Goal: Task Accomplishment & Management: Complete application form

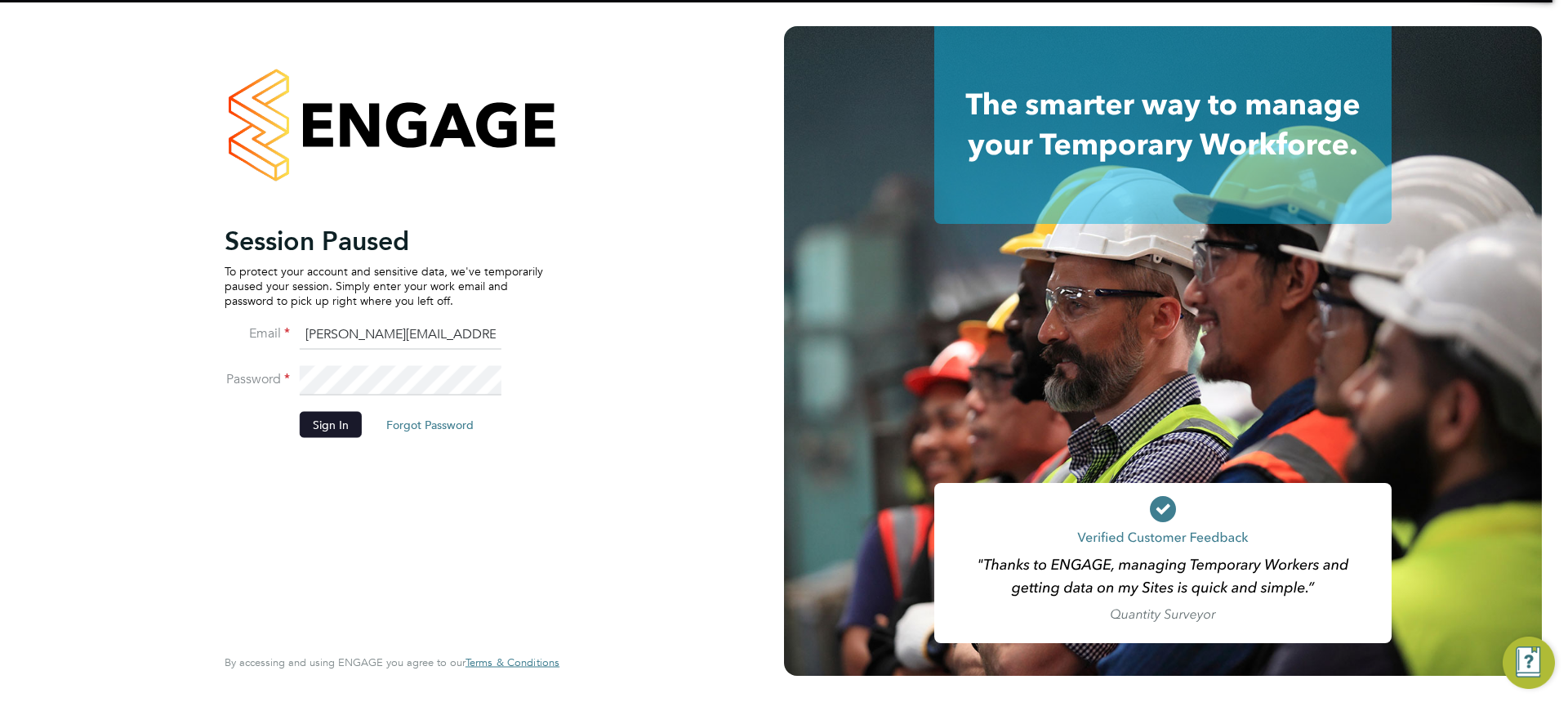
click at [303, 432] on button "Sign In" at bounding box center [330, 424] width 62 height 26
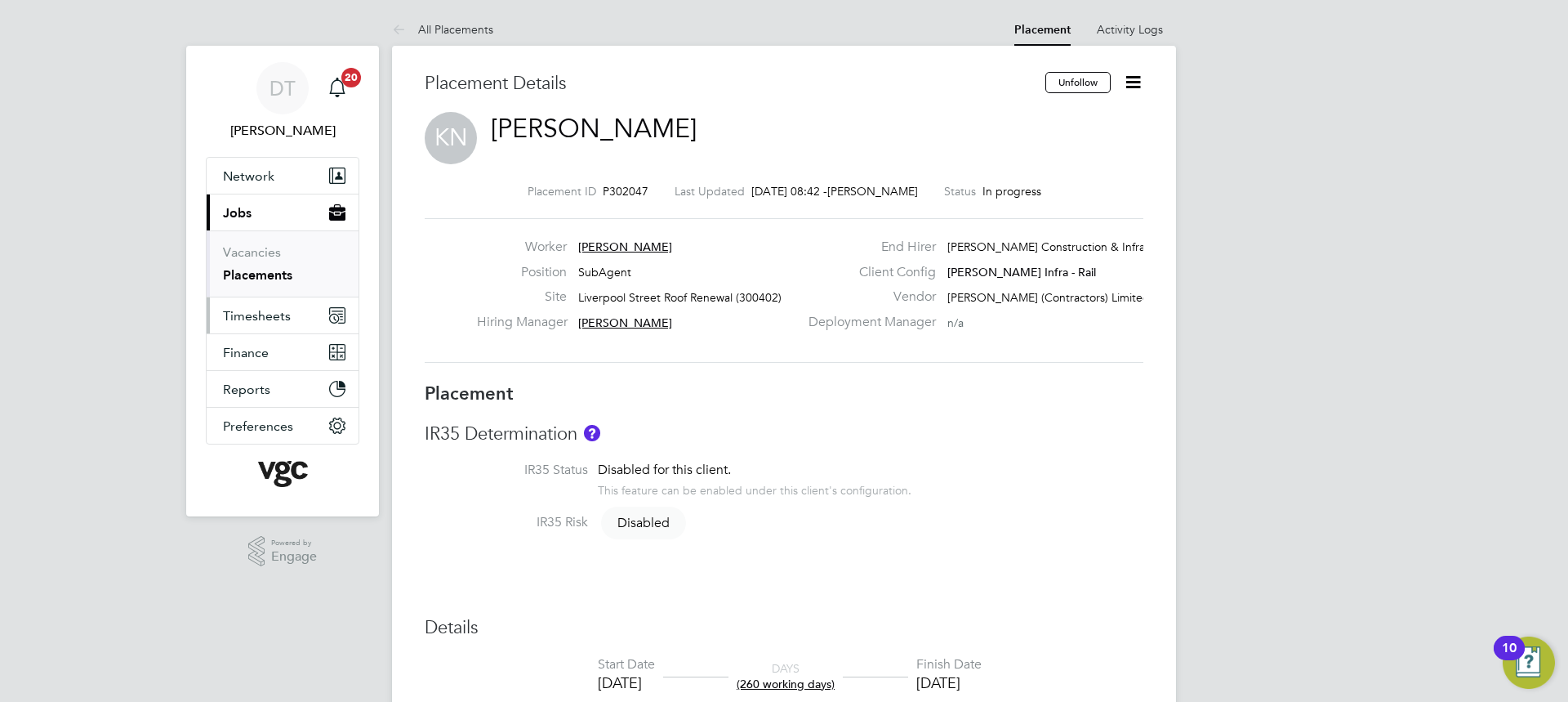
click at [244, 310] on span "Timesheets" at bounding box center [257, 316] width 68 height 16
click at [253, 279] on ul "Timesheets Expenses" at bounding box center [282, 300] width 152 height 66
click at [255, 286] on link "Timesheets" at bounding box center [257, 289] width 68 height 16
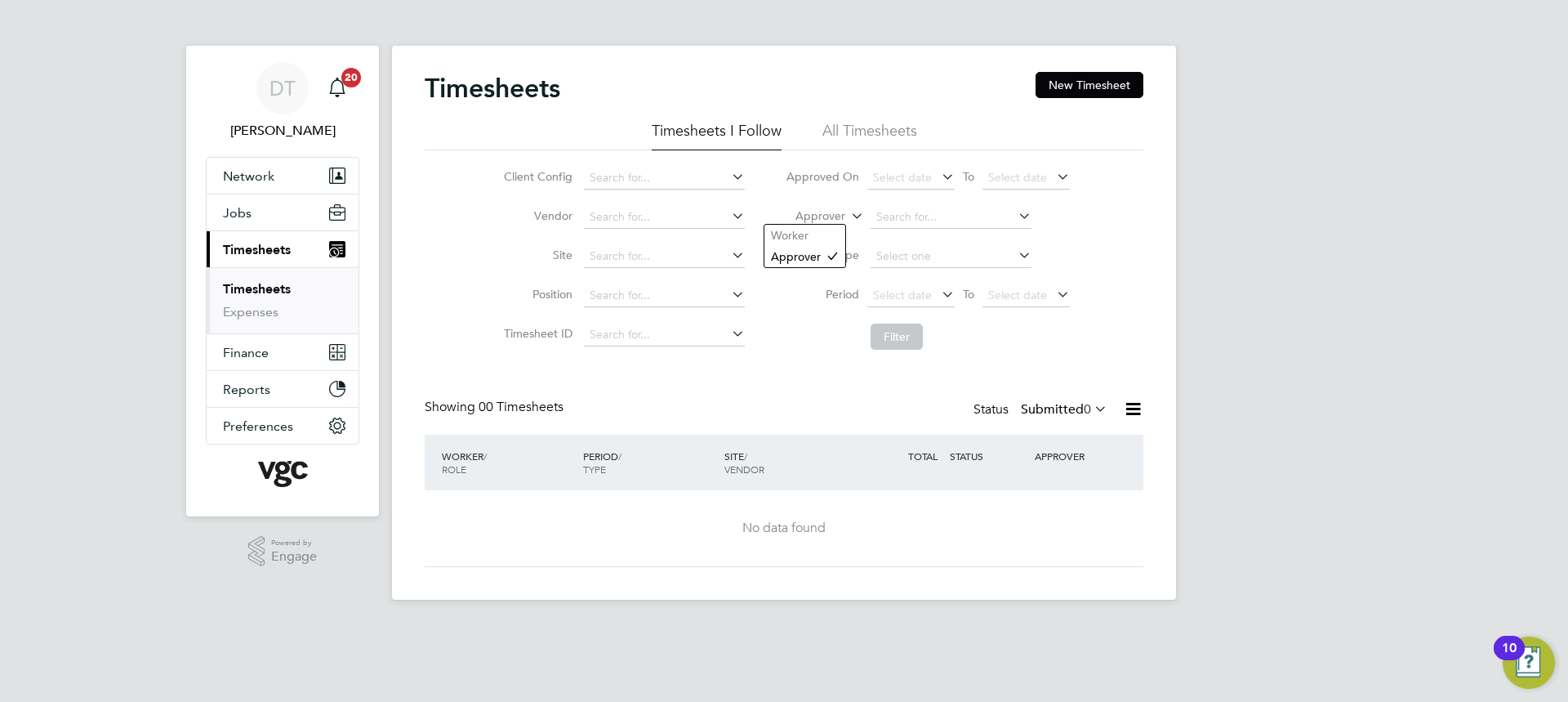
click at [823, 223] on div "Timesheets New Timesheet Timesheets I Follow All Timesheets Client Config Vendo…" at bounding box center [784, 322] width 784 height 554
drag, startPoint x: 809, startPoint y: 236, endPoint x: 845, endPoint y: 230, distance: 36.5
click at [808, 236] on li "Worker" at bounding box center [804, 235] width 81 height 21
click at [968, 218] on input at bounding box center [951, 217] width 161 height 23
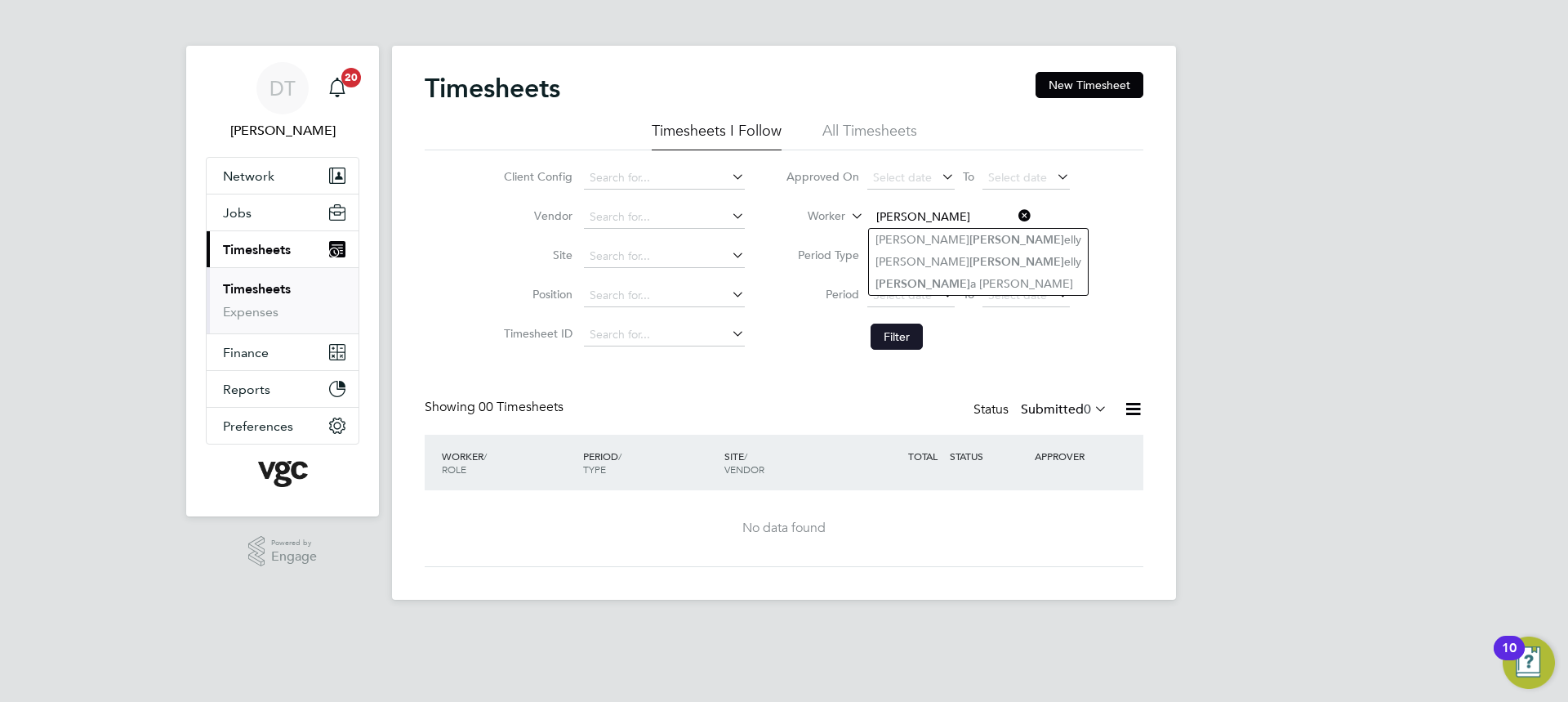
click at [933, 277] on li "Donn a Clarke" at bounding box center [978, 284] width 219 height 22
type input "Donna Clarke"
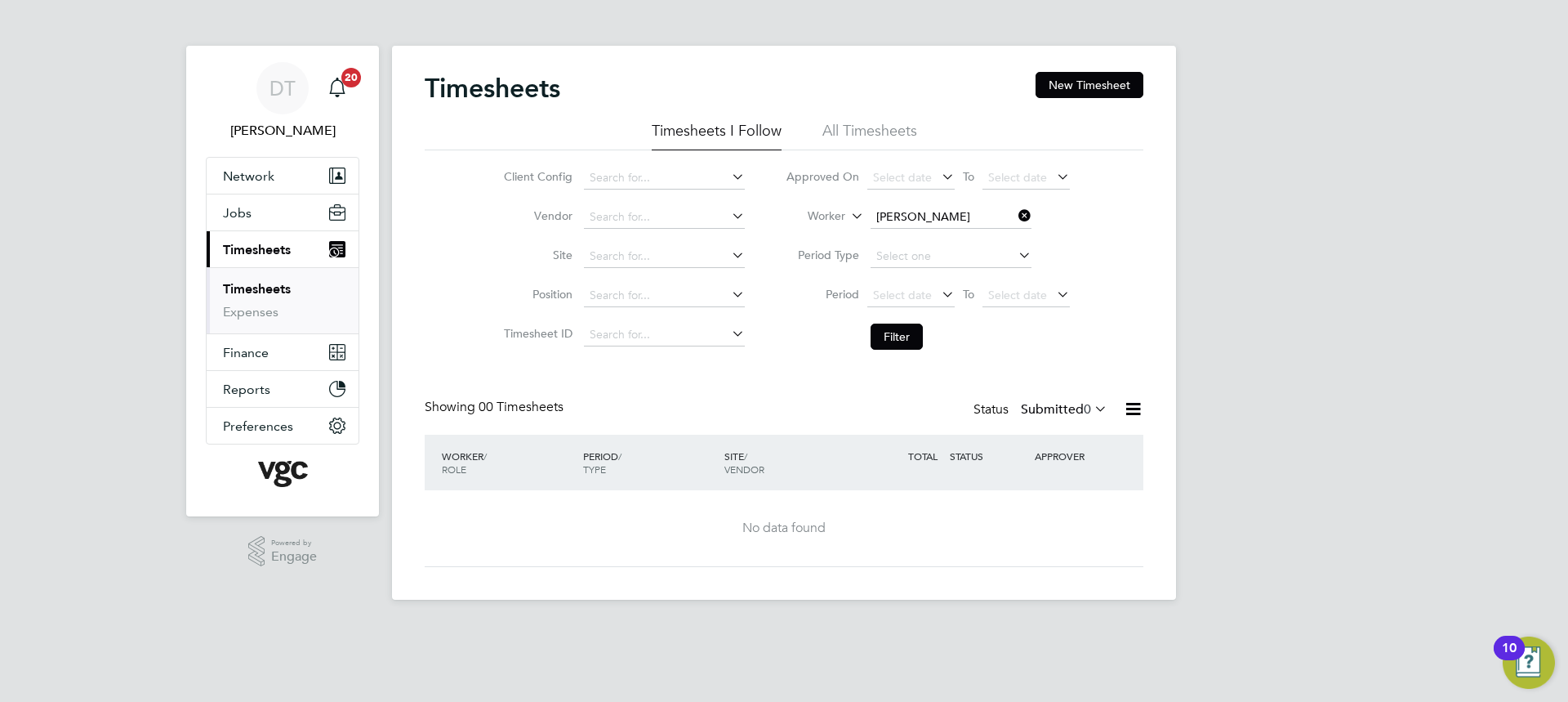
click at [908, 350] on li "Filter" at bounding box center [927, 337] width 325 height 43
click at [912, 339] on button "Filter" at bounding box center [897, 337] width 52 height 26
click at [1072, 405] on label "Submitted 0" at bounding box center [1064, 410] width 87 height 17
click at [1061, 431] on li "All" at bounding box center [1062, 438] width 75 height 23
click at [846, 107] on div "Timesheets New Timesheet" at bounding box center [784, 96] width 718 height 49
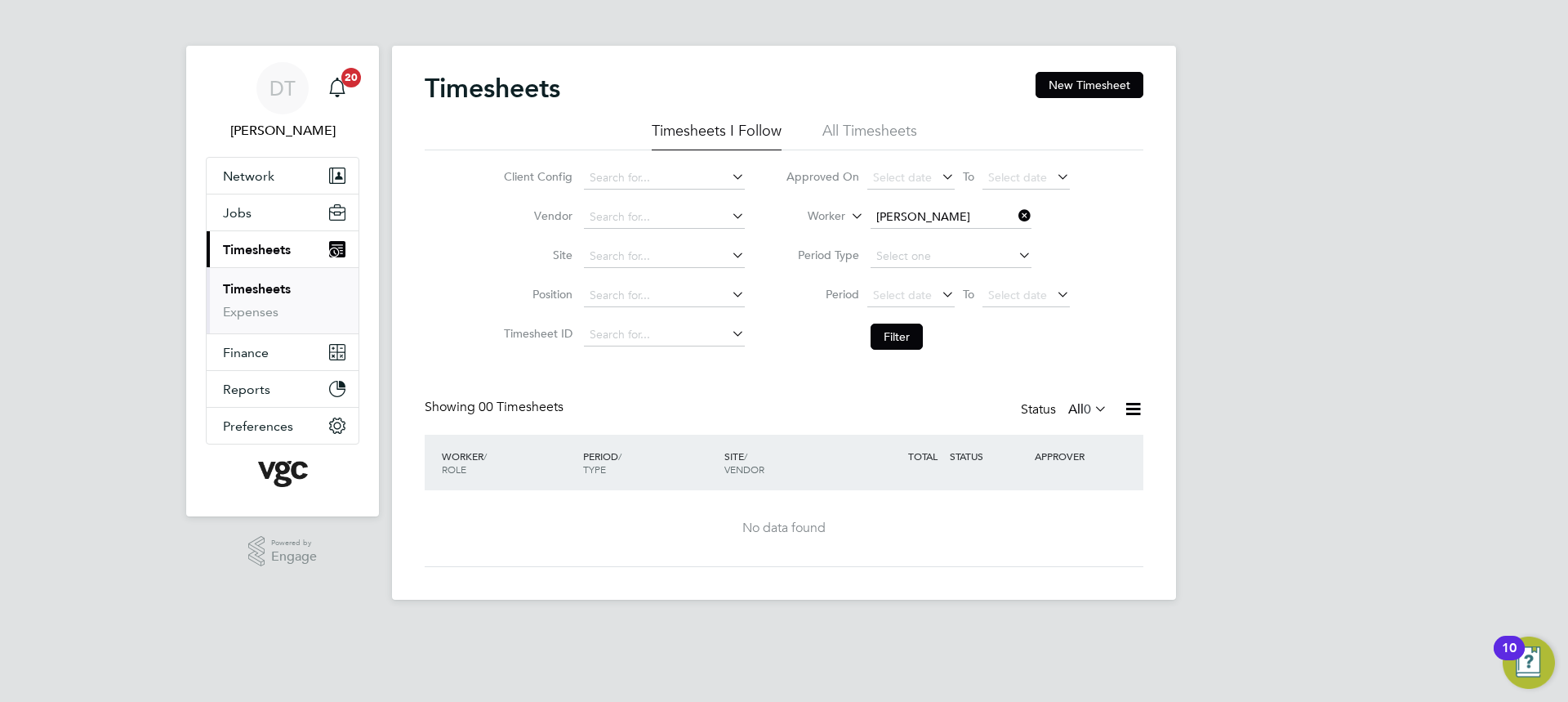
click at [846, 132] on li "All Timesheets" at bounding box center [870, 136] width 95 height 30
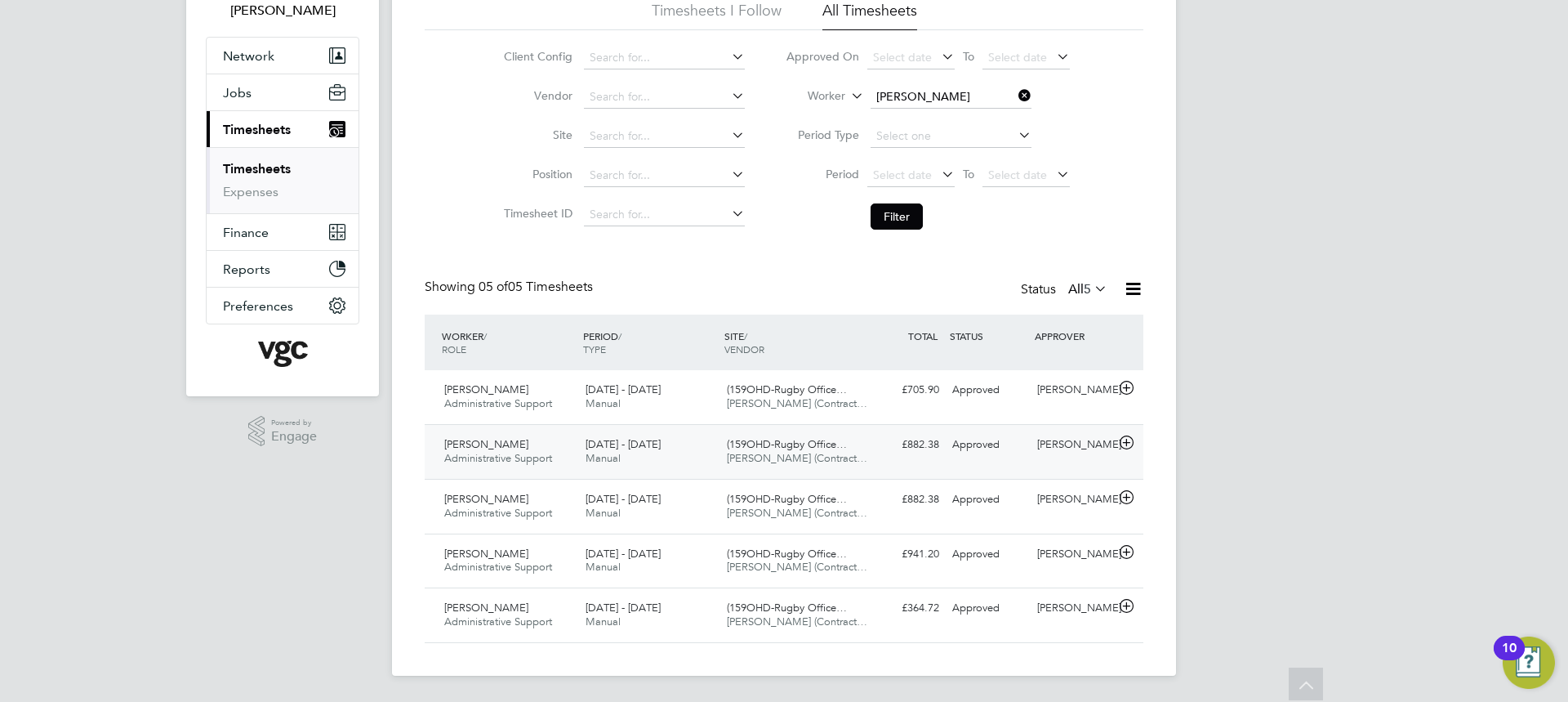
click at [868, 453] on div "£882.38 Approved" at bounding box center [903, 444] width 85 height 27
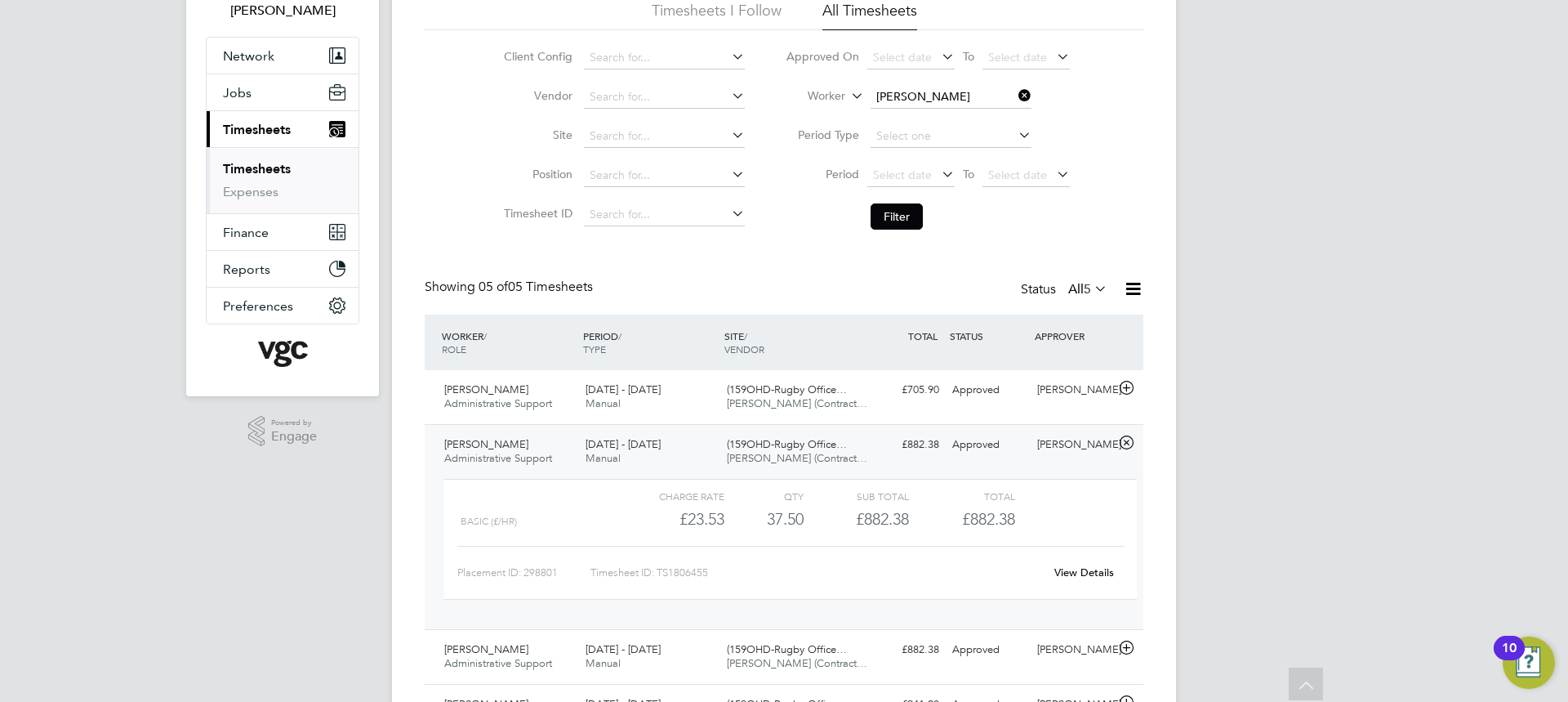
click at [876, 452] on div "£882.38 Approved" at bounding box center [903, 444] width 85 height 27
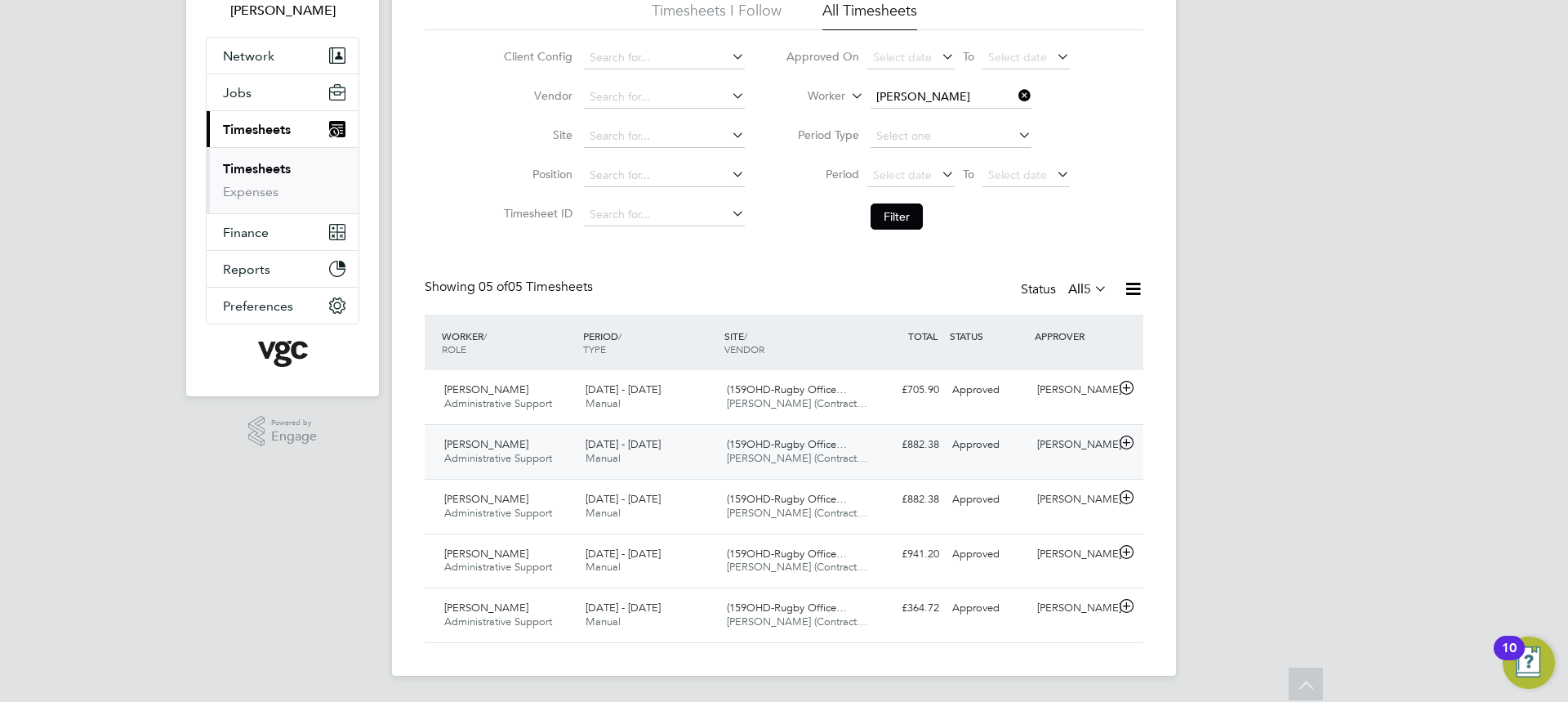
click at [1021, 464] on div "Donna Clarke Administrative Support 16 - 22 Aug 2025 16 - 22 Aug 2025 Manual (1…" at bounding box center [784, 451] width 718 height 55
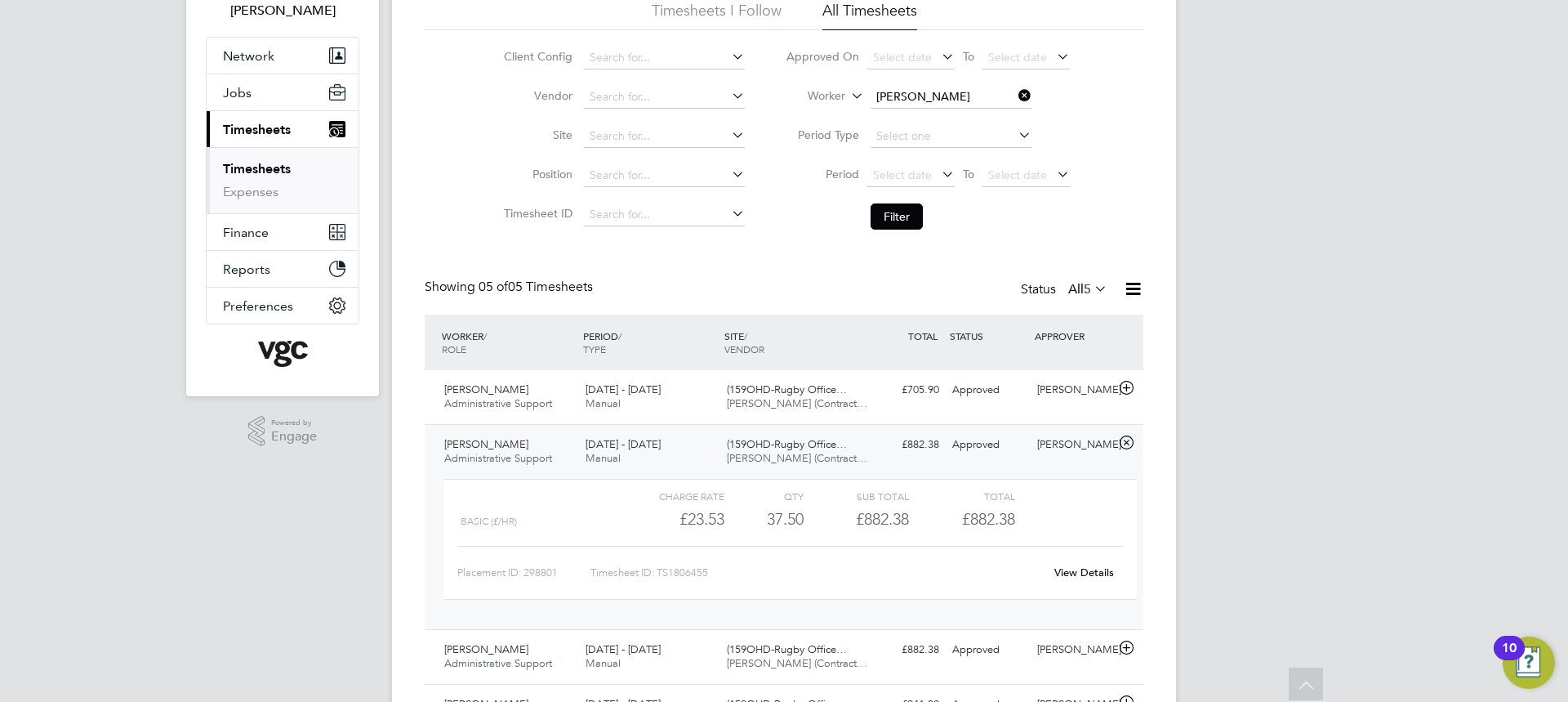
click at [1021, 462] on div "Donna Clarke Administrative Support 16 - 22 Aug 2025 16 - 22 Aug 2025 Manual (1…" at bounding box center [784, 526] width 718 height 205
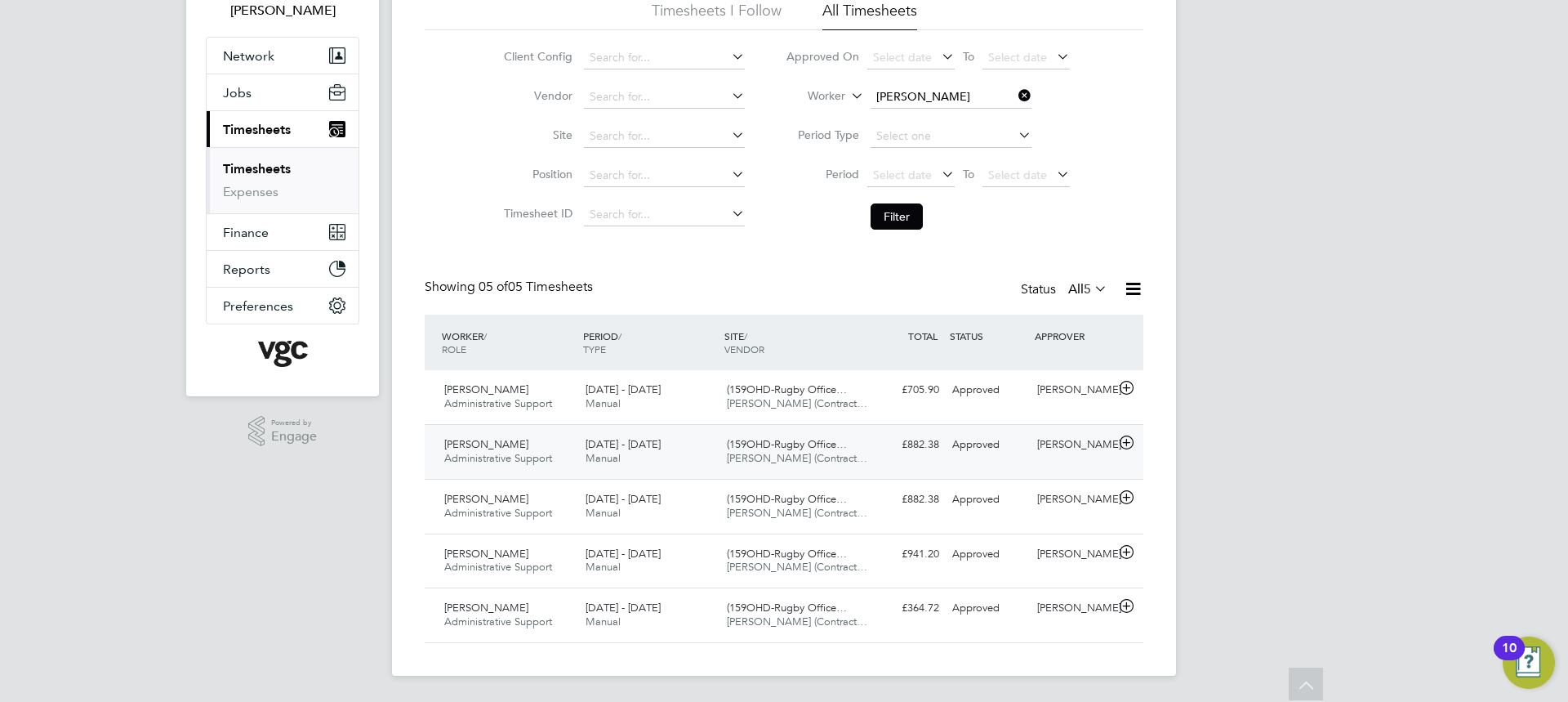
click at [897, 448] on div "£882.38 Approved" at bounding box center [903, 444] width 85 height 27
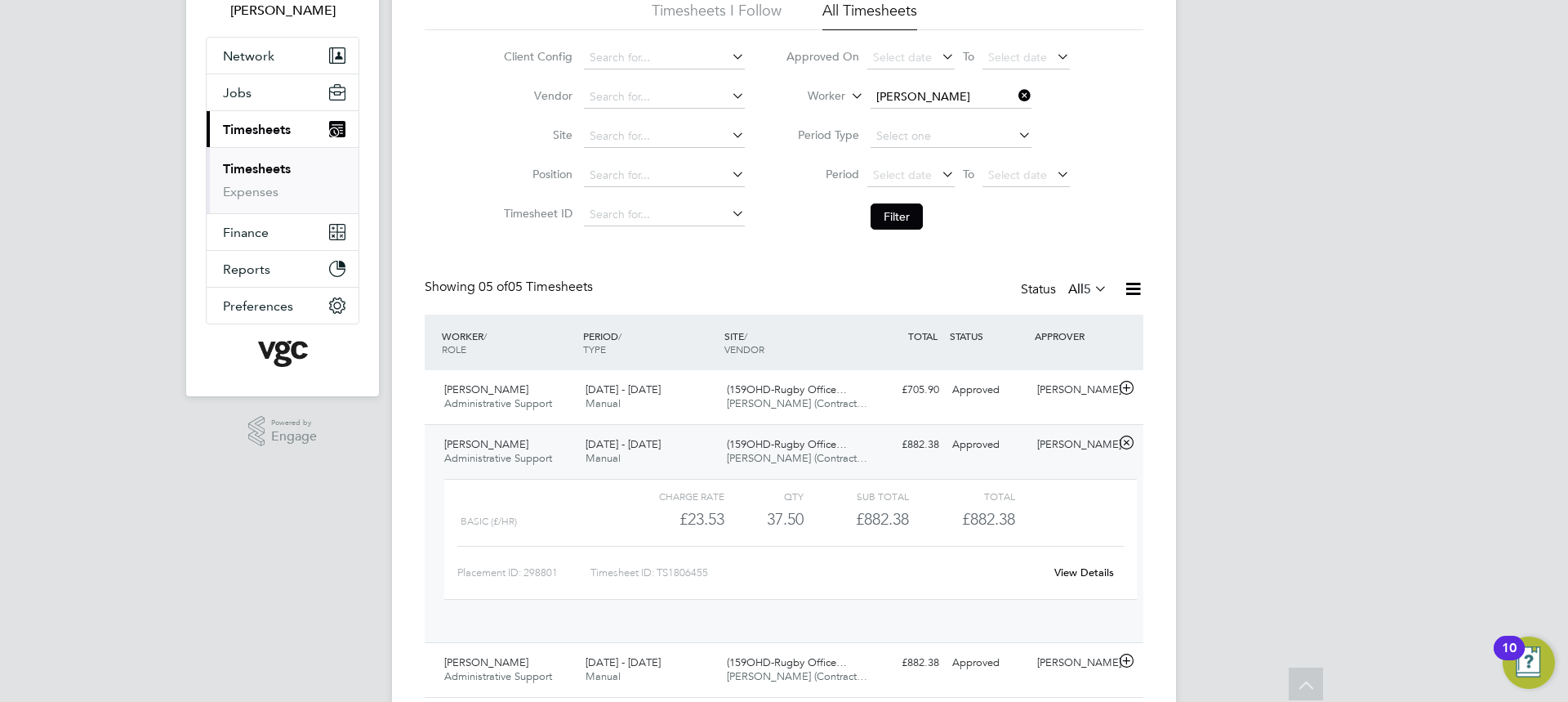
scroll to position [28, 159]
click at [897, 448] on div "£882.38 Approved" at bounding box center [903, 444] width 85 height 27
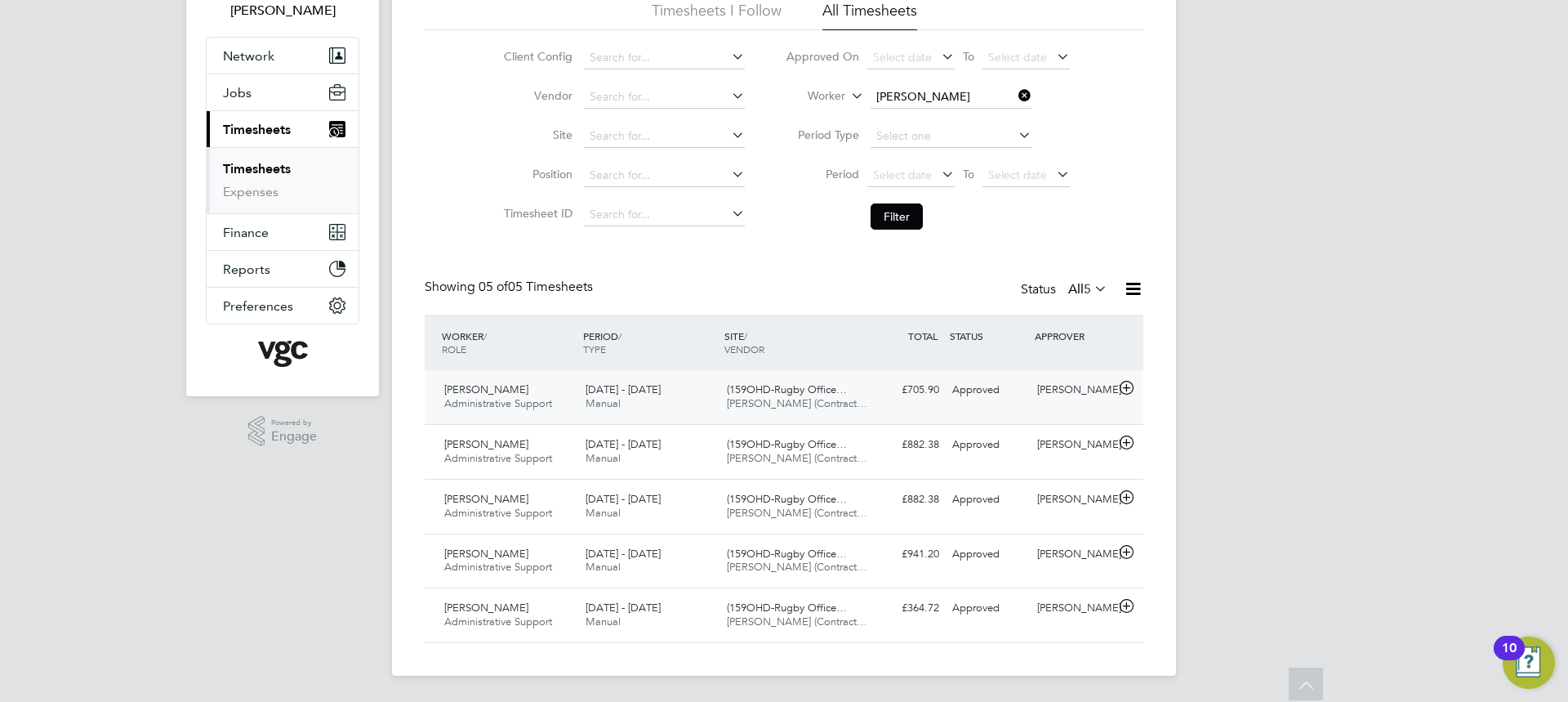
click at [884, 400] on div "£705.90 Approved" at bounding box center [903, 390] width 85 height 27
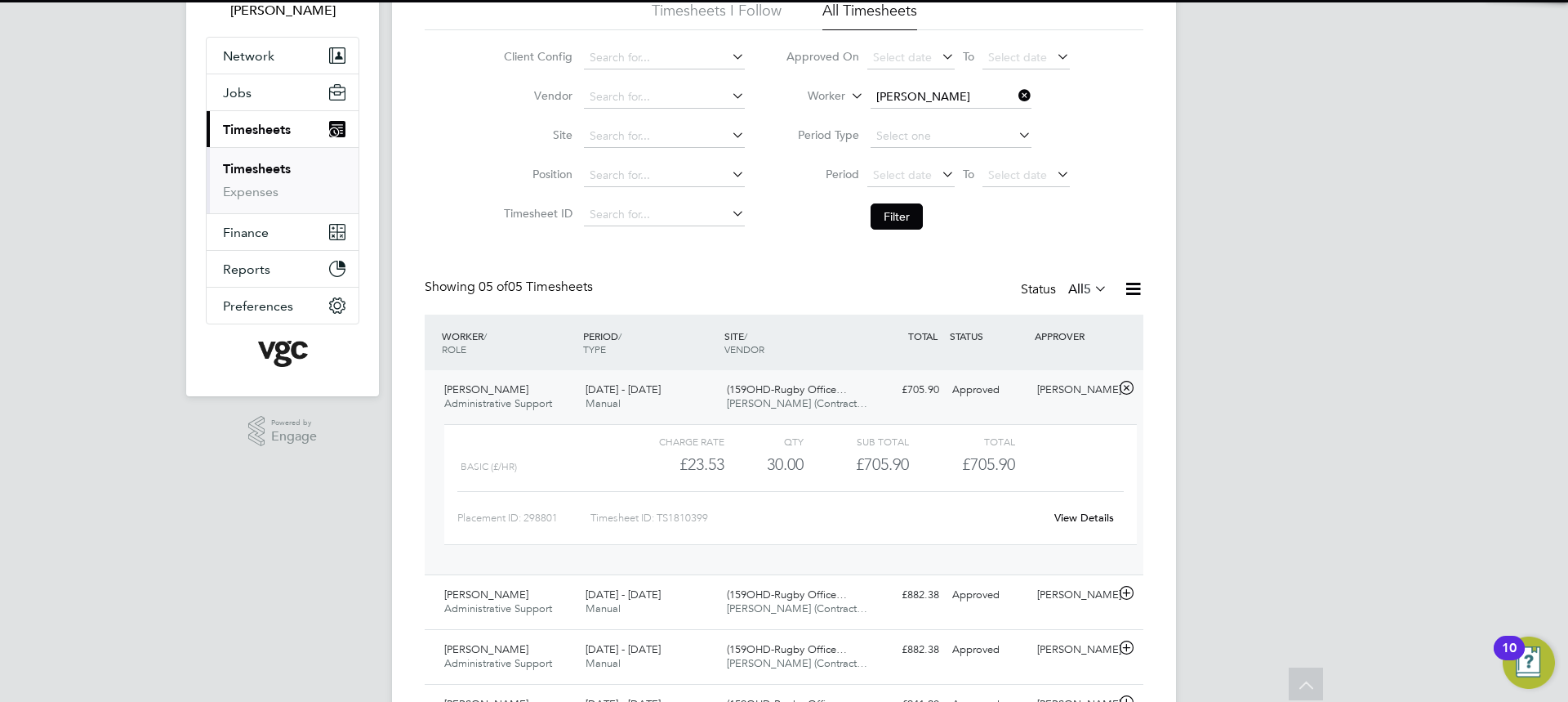
click at [884, 400] on div "£705.90 Approved" at bounding box center [903, 390] width 85 height 27
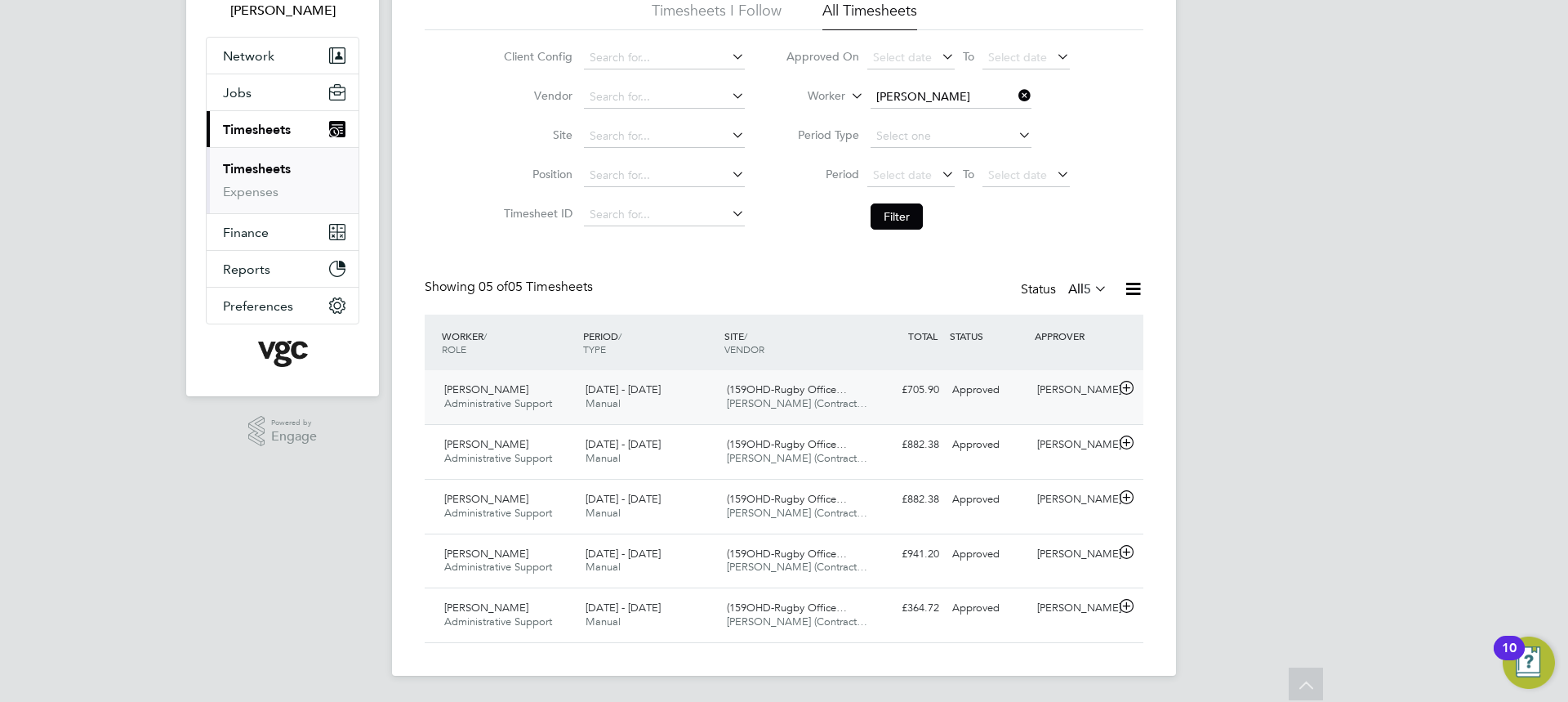
click at [1018, 387] on div "Approved" at bounding box center [987, 390] width 85 height 27
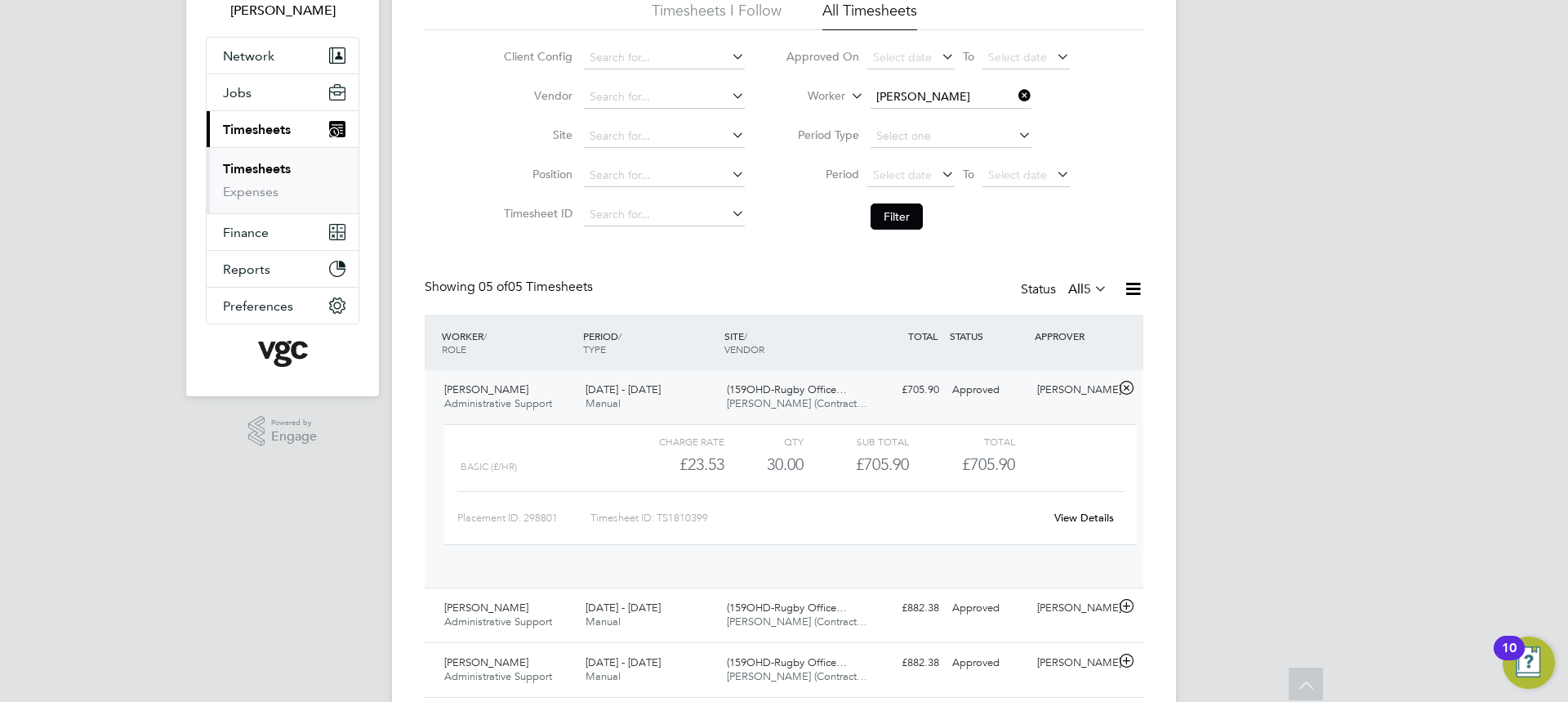
scroll to position [8, 8]
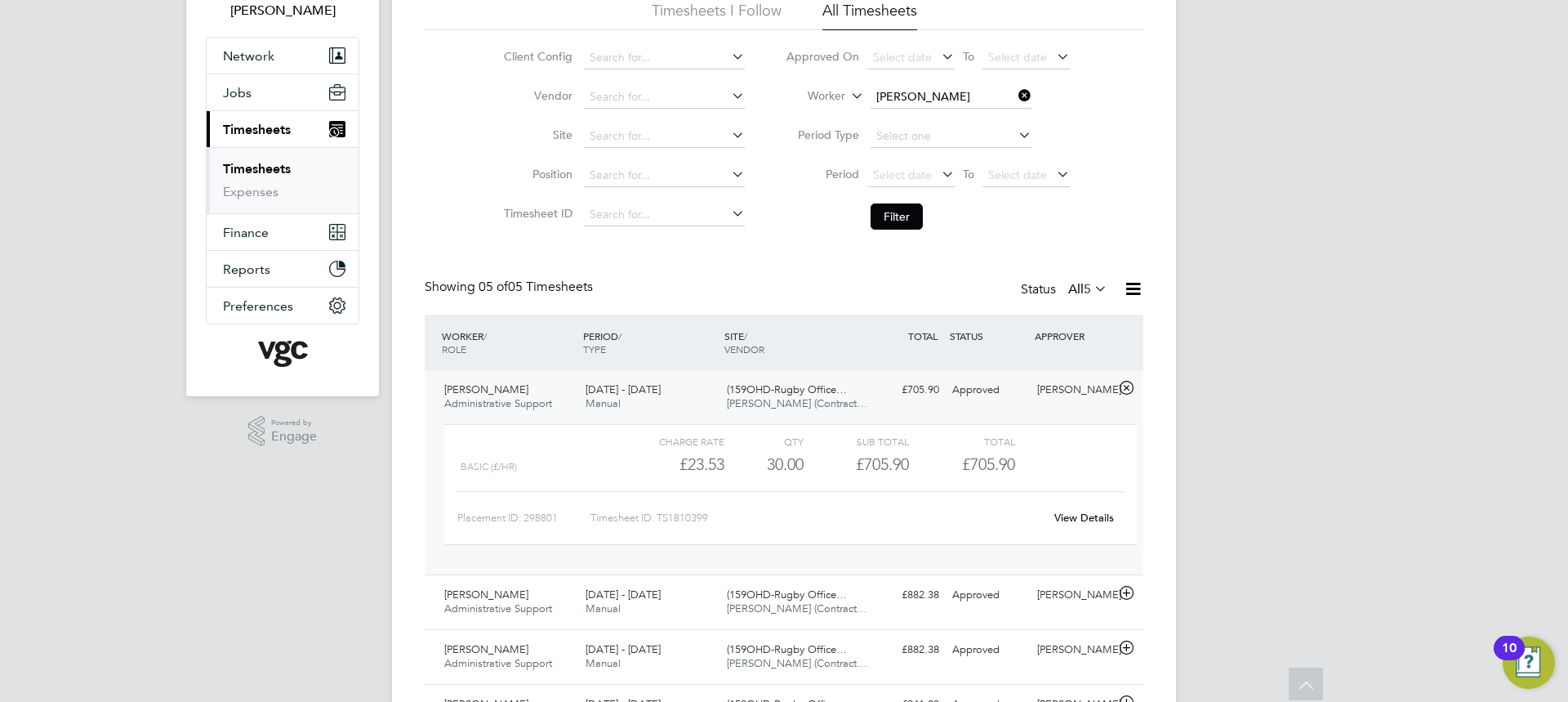
click at [1018, 387] on div "Approved" at bounding box center [987, 390] width 85 height 27
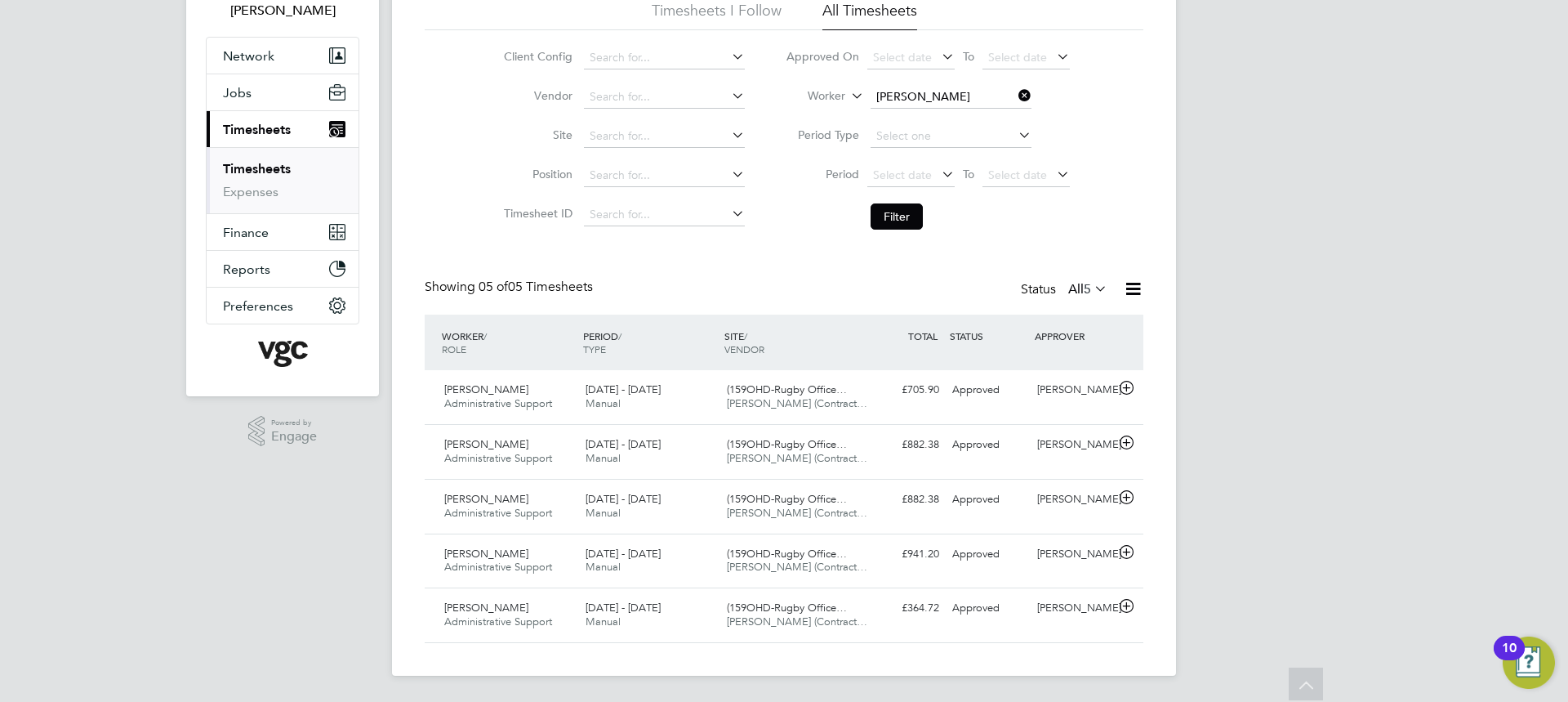
click at [1015, 96] on icon at bounding box center [1015, 95] width 0 height 23
click at [892, 217] on button "Filter" at bounding box center [897, 217] width 52 height 26
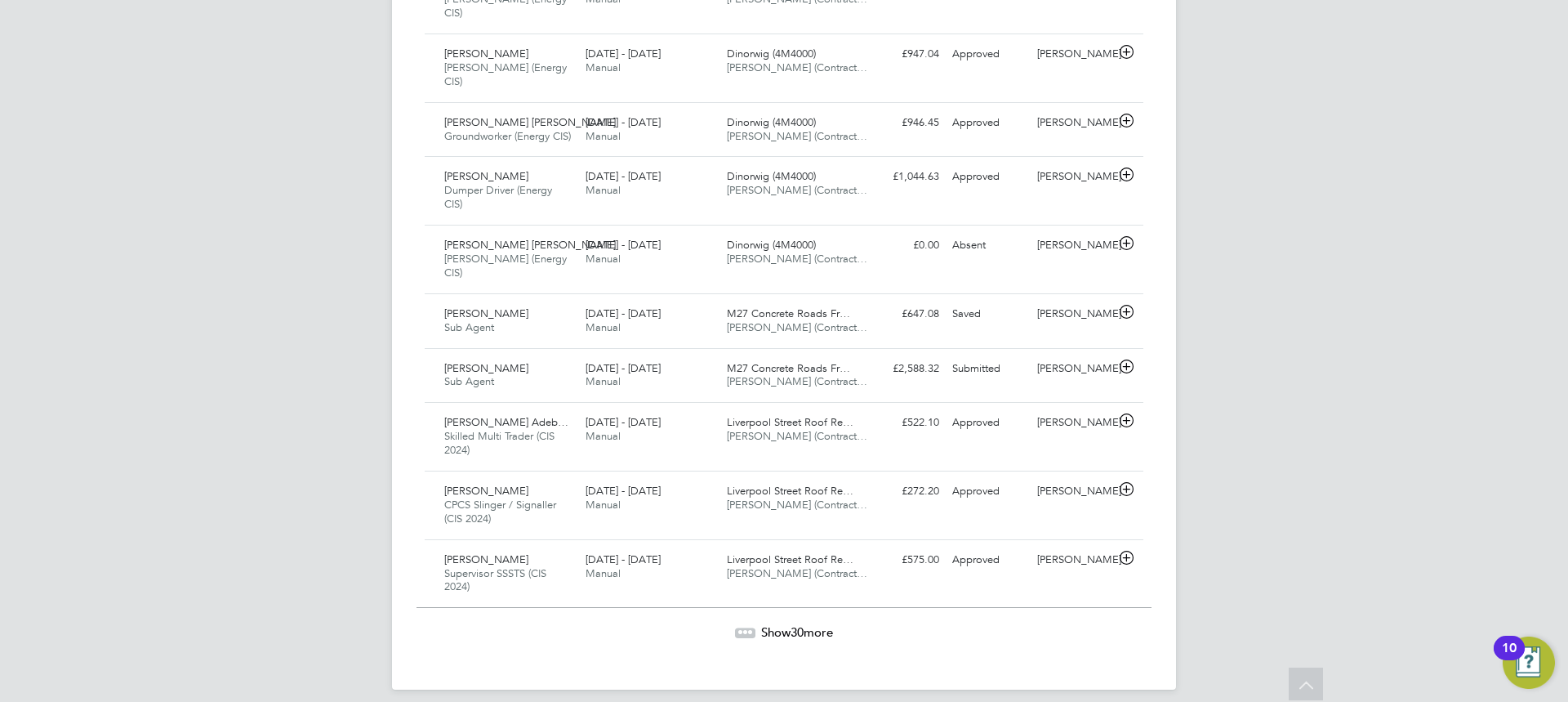
click at [787, 625] on span "Show 30 more" at bounding box center [797, 632] width 72 height 16
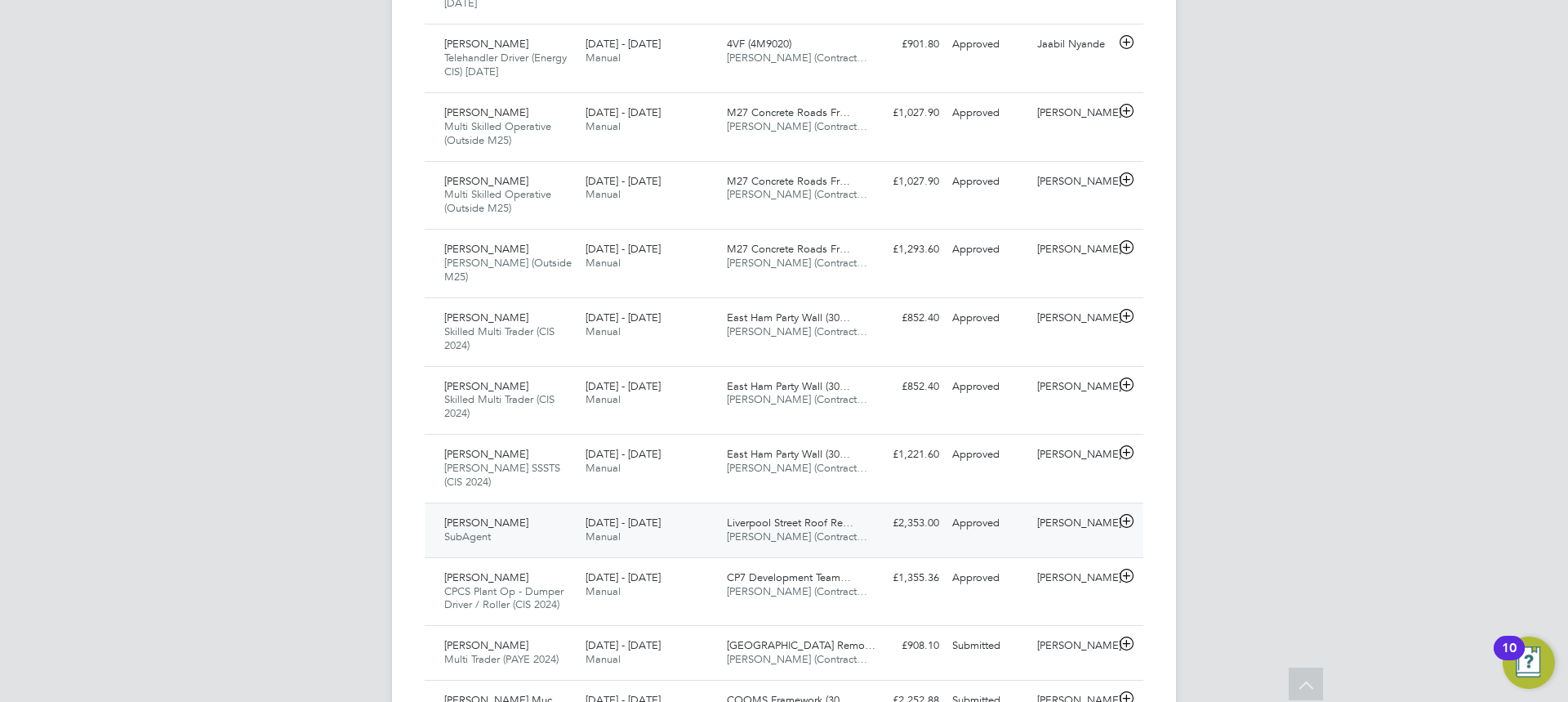
click at [706, 510] on div "23 - 29 Aug 2025 Manual" at bounding box center [650, 531] width 141 height 41
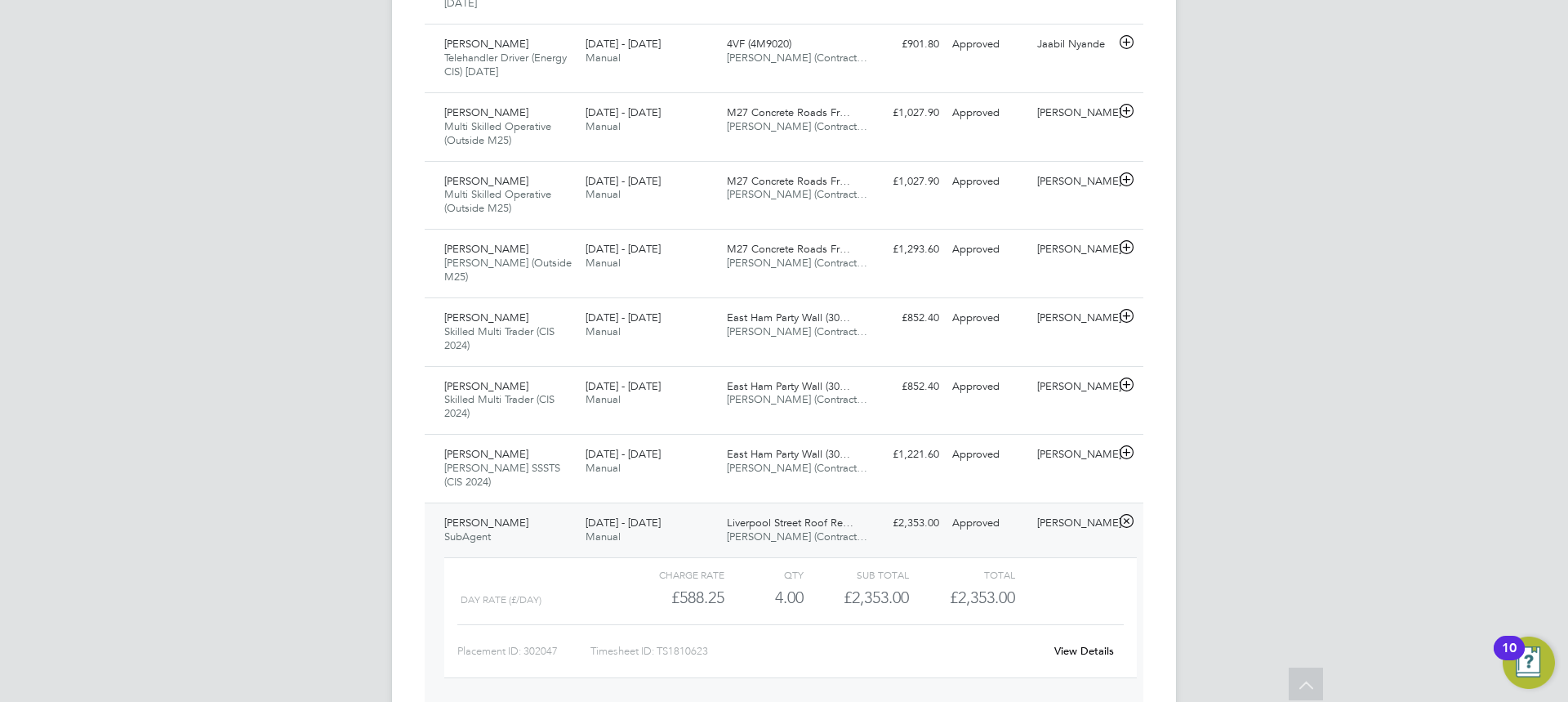
click at [704, 510] on div "23 - 29 Aug 2025 Manual" at bounding box center [650, 531] width 141 height 41
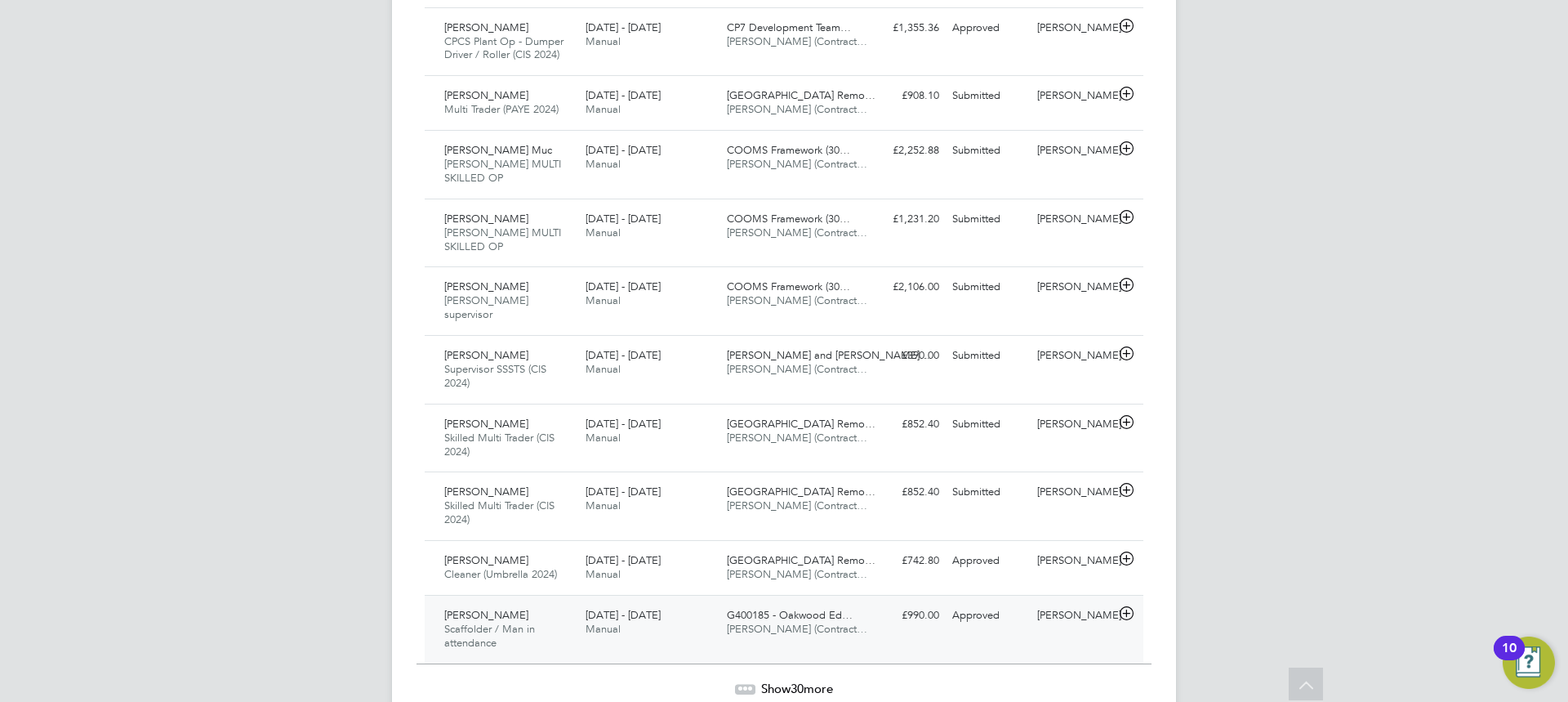
scroll to position [3667, 0]
click at [774, 680] on span "Show 30 more" at bounding box center [797, 687] width 72 height 16
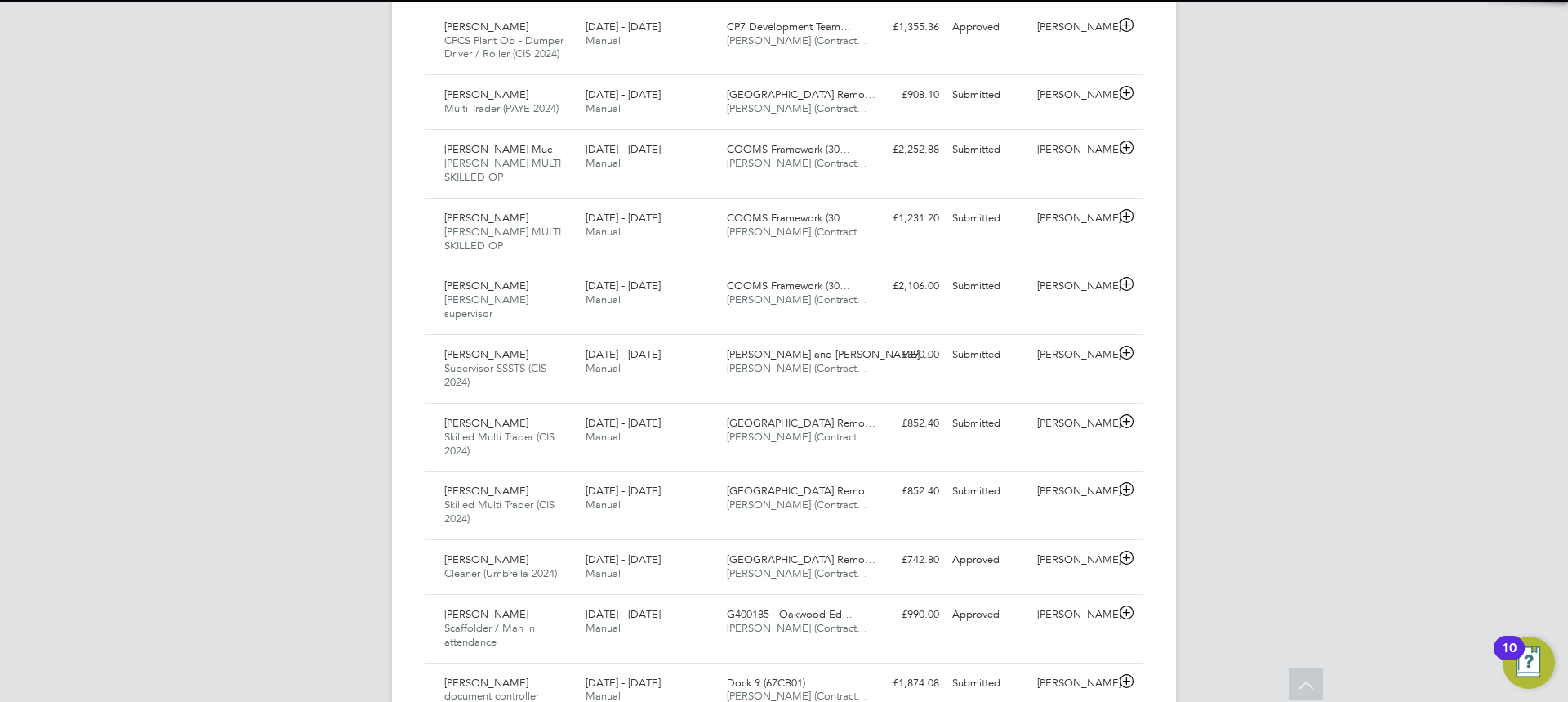
scroll to position [42, 142]
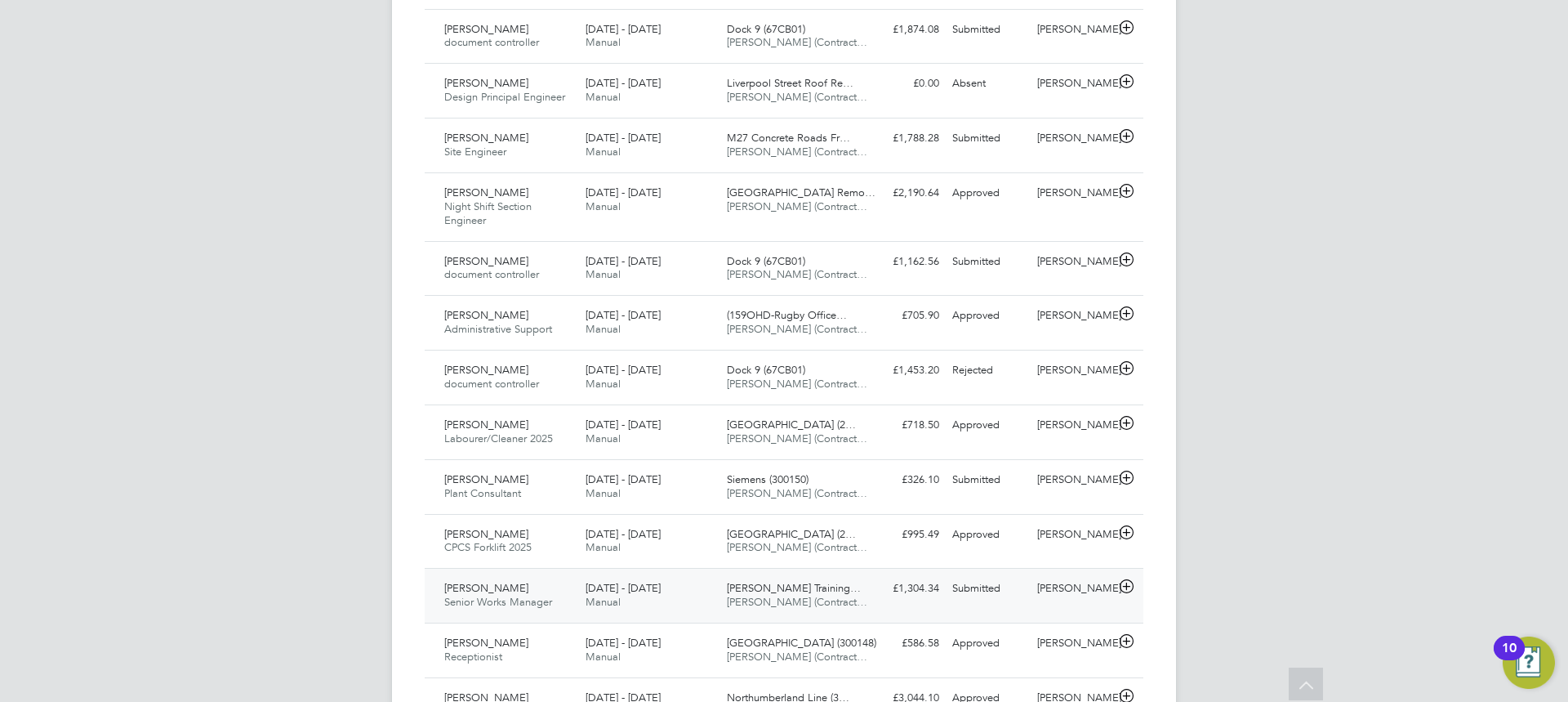
click at [695, 575] on div "23 - 29 Aug 2025 Manual" at bounding box center [650, 596] width 141 height 41
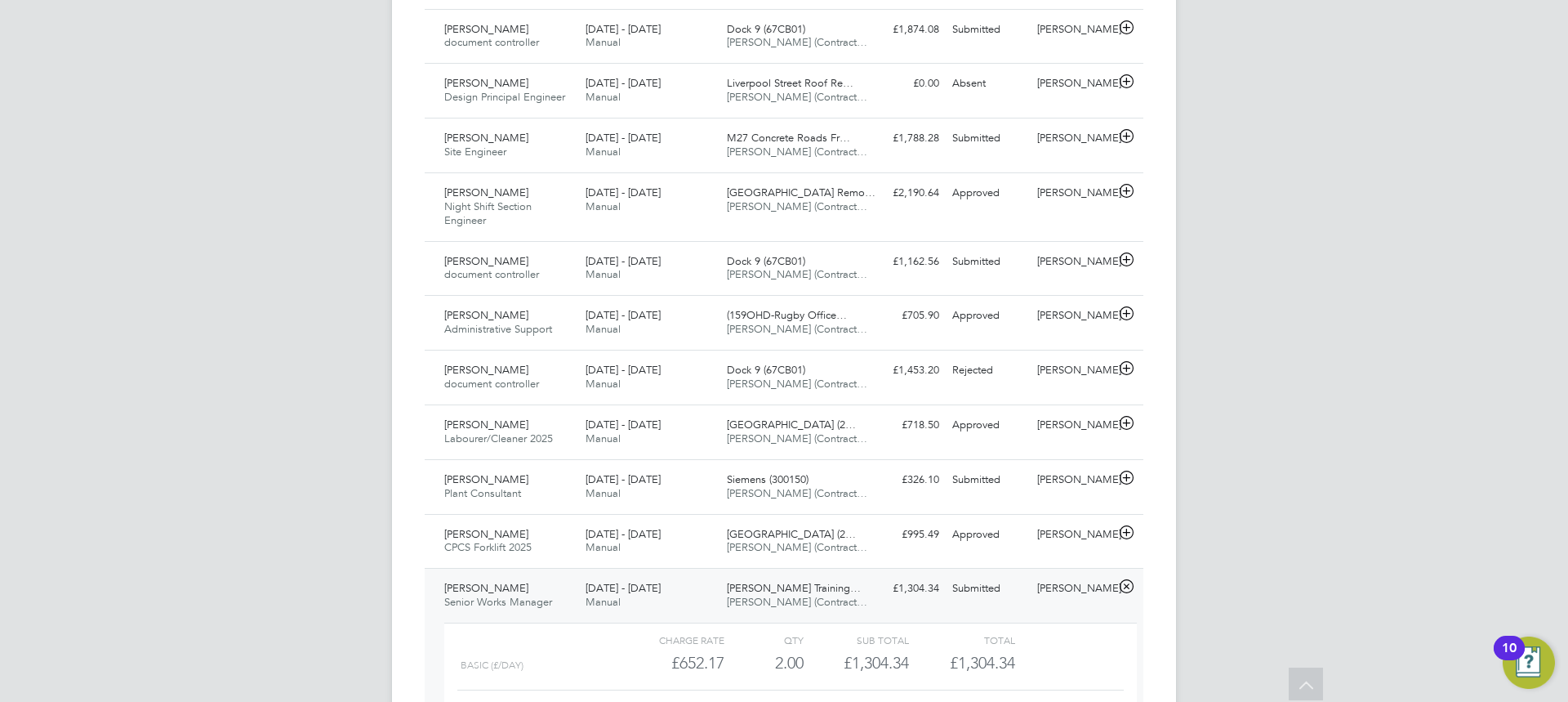
click at [696, 575] on div "23 - 29 Aug 2025 Manual" at bounding box center [650, 596] width 141 height 41
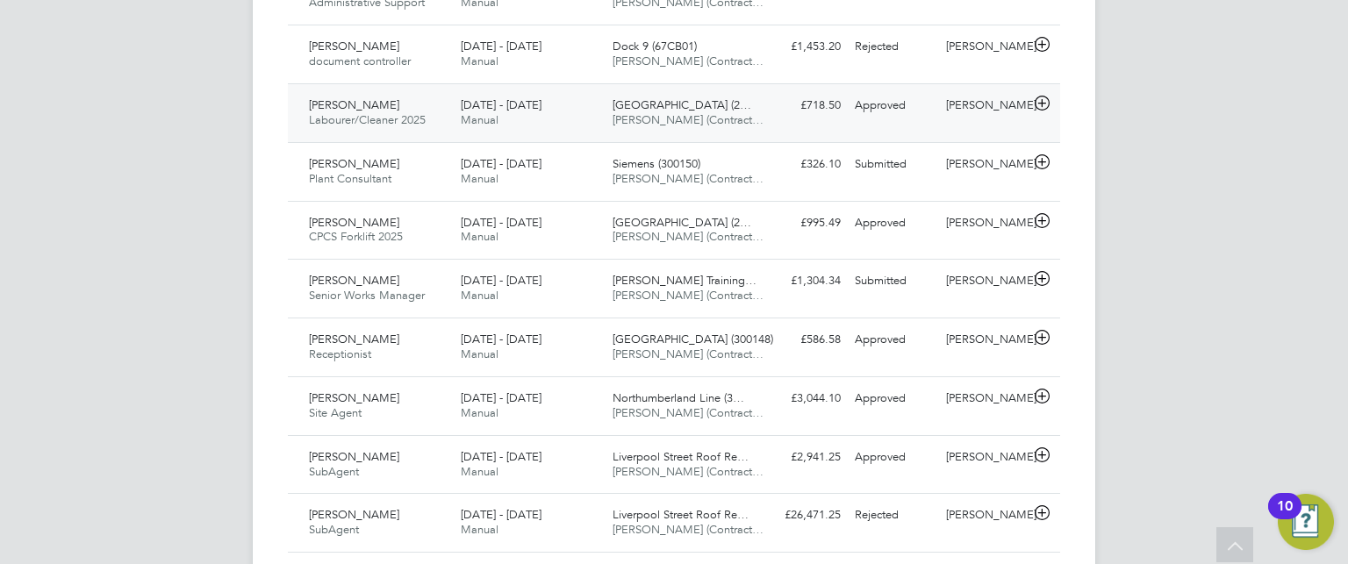
scroll to position [59, 153]
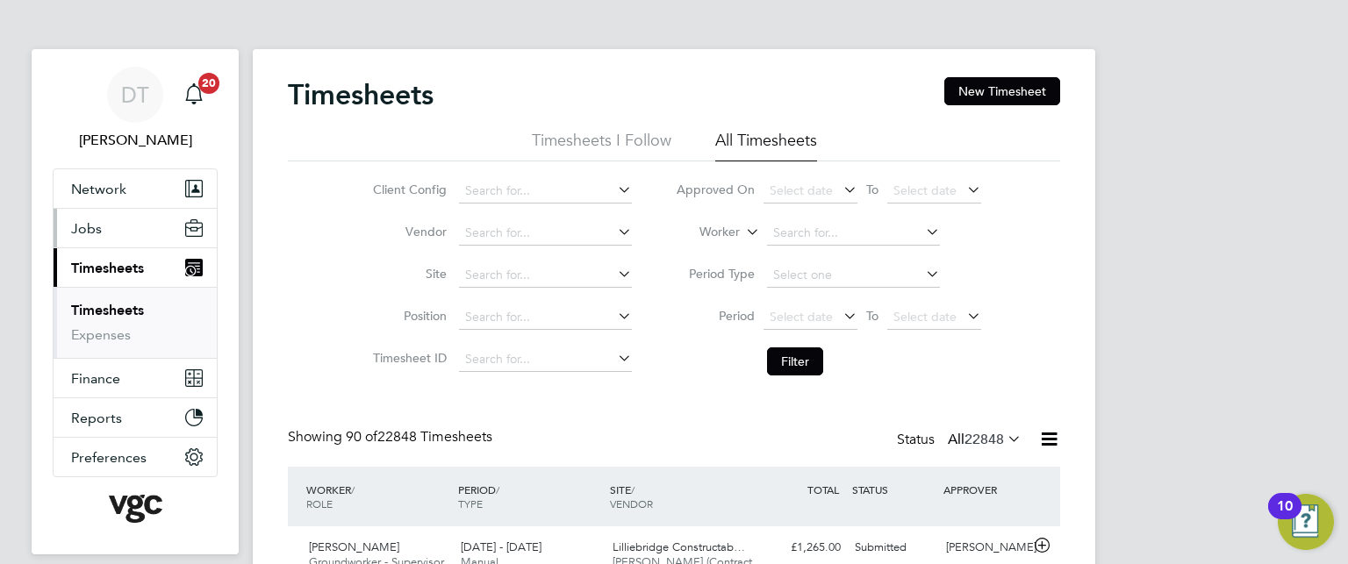
click at [105, 229] on button "Jobs" at bounding box center [135, 228] width 163 height 39
click at [114, 274] on link "Vacancies" at bounding box center [102, 270] width 62 height 17
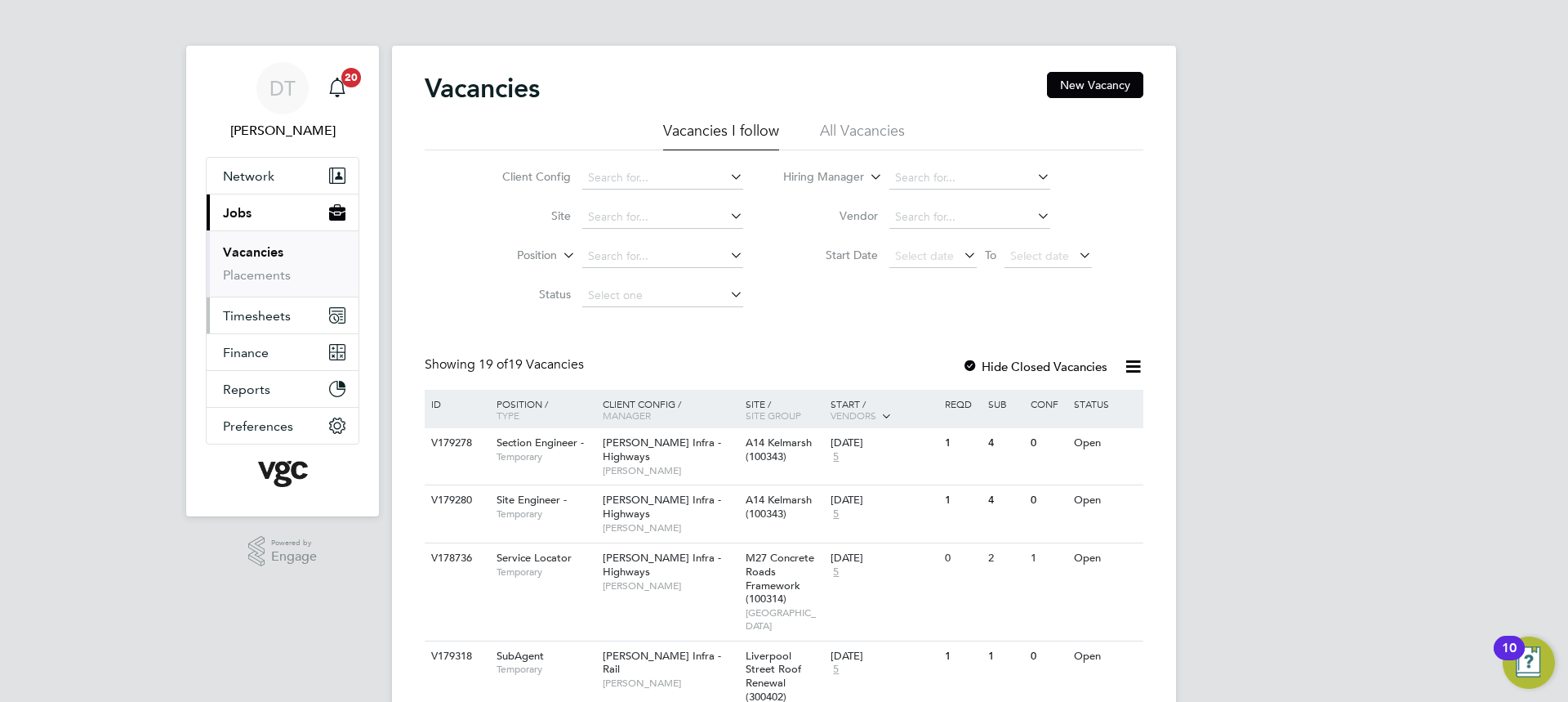
click at [267, 301] on button "Timesheets" at bounding box center [282, 315] width 152 height 36
click at [270, 285] on link "Timesheets" at bounding box center [257, 289] width 68 height 16
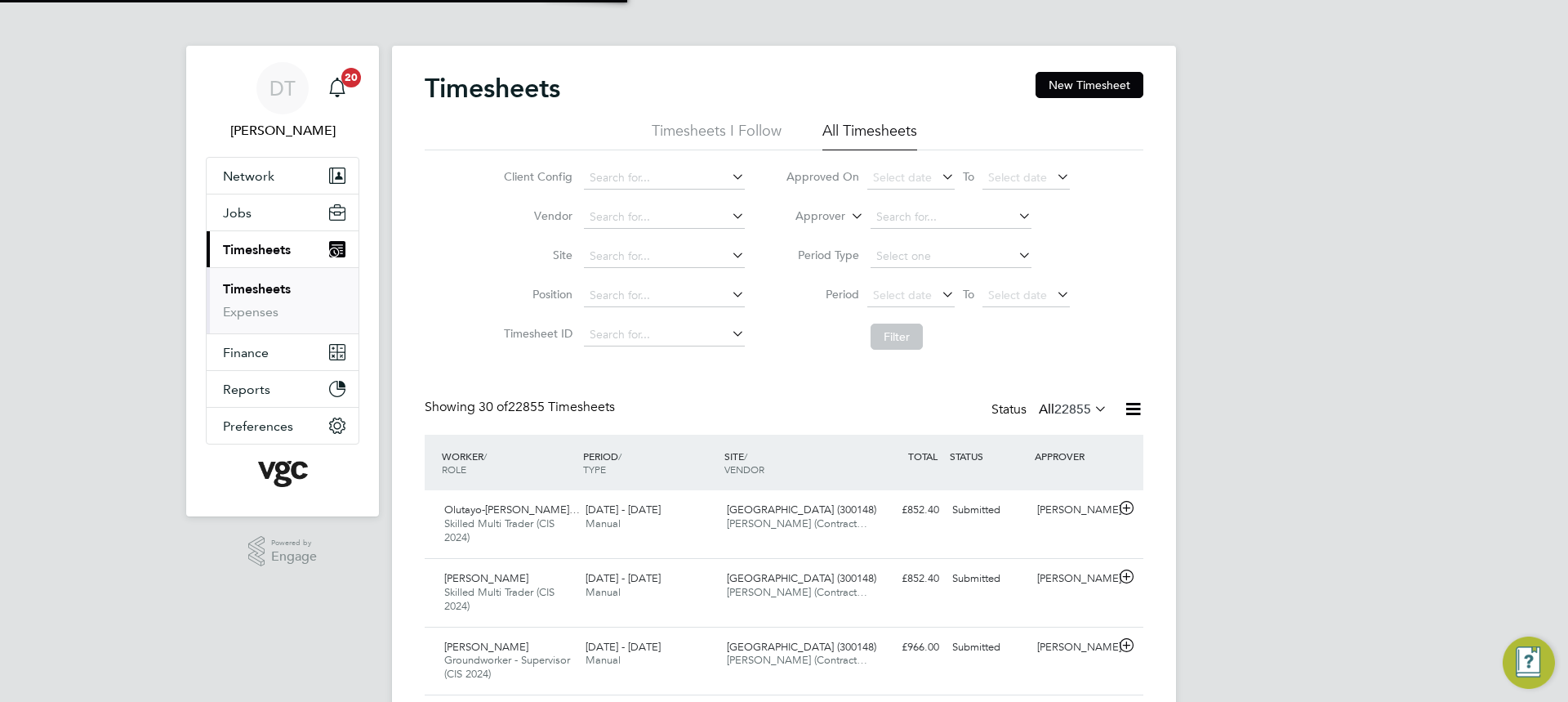
scroll to position [55, 142]
click at [915, 214] on input at bounding box center [951, 217] width 161 height 23
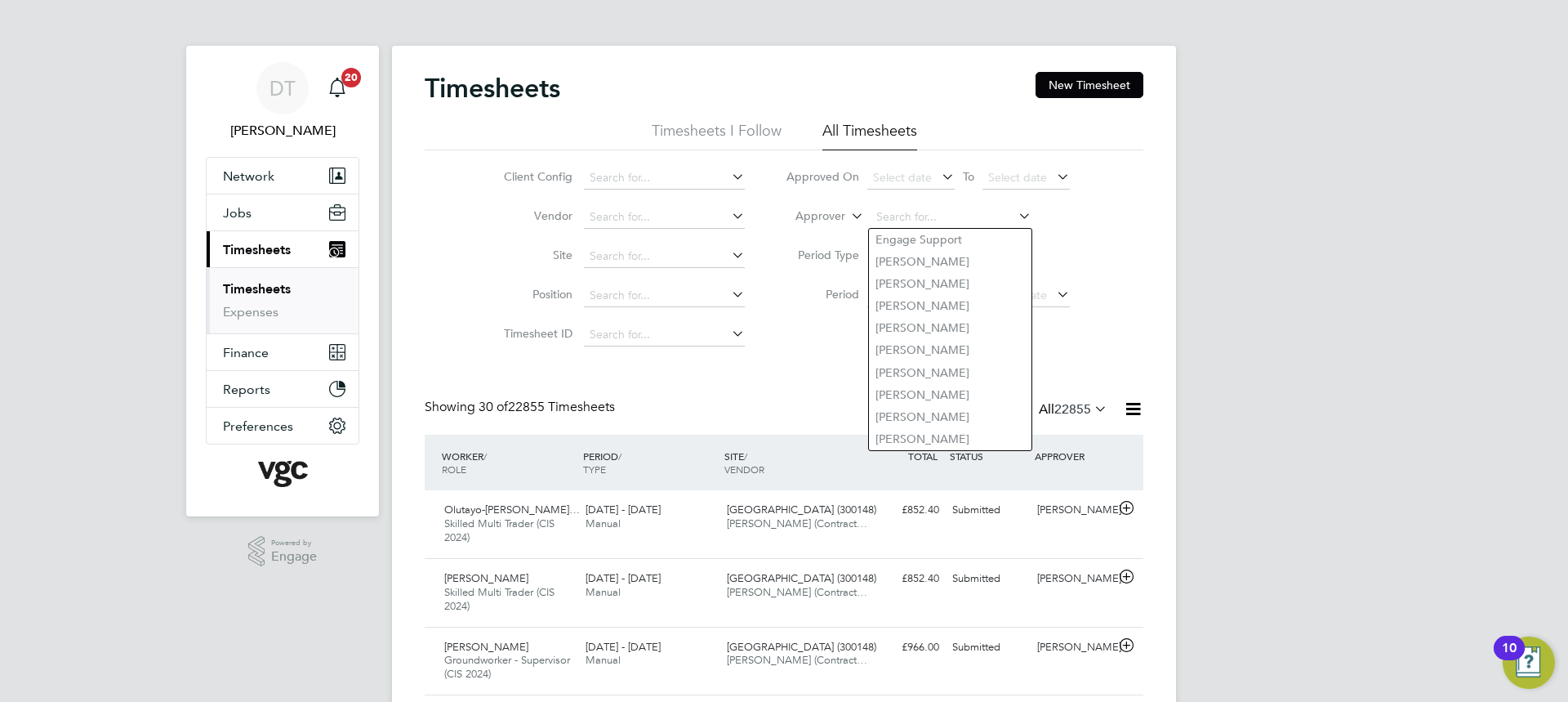
drag, startPoint x: 828, startPoint y: 210, endPoint x: 831, endPoint y: 221, distance: 11.4
click at [828, 211] on label "Approver" at bounding box center [808, 217] width 74 height 17
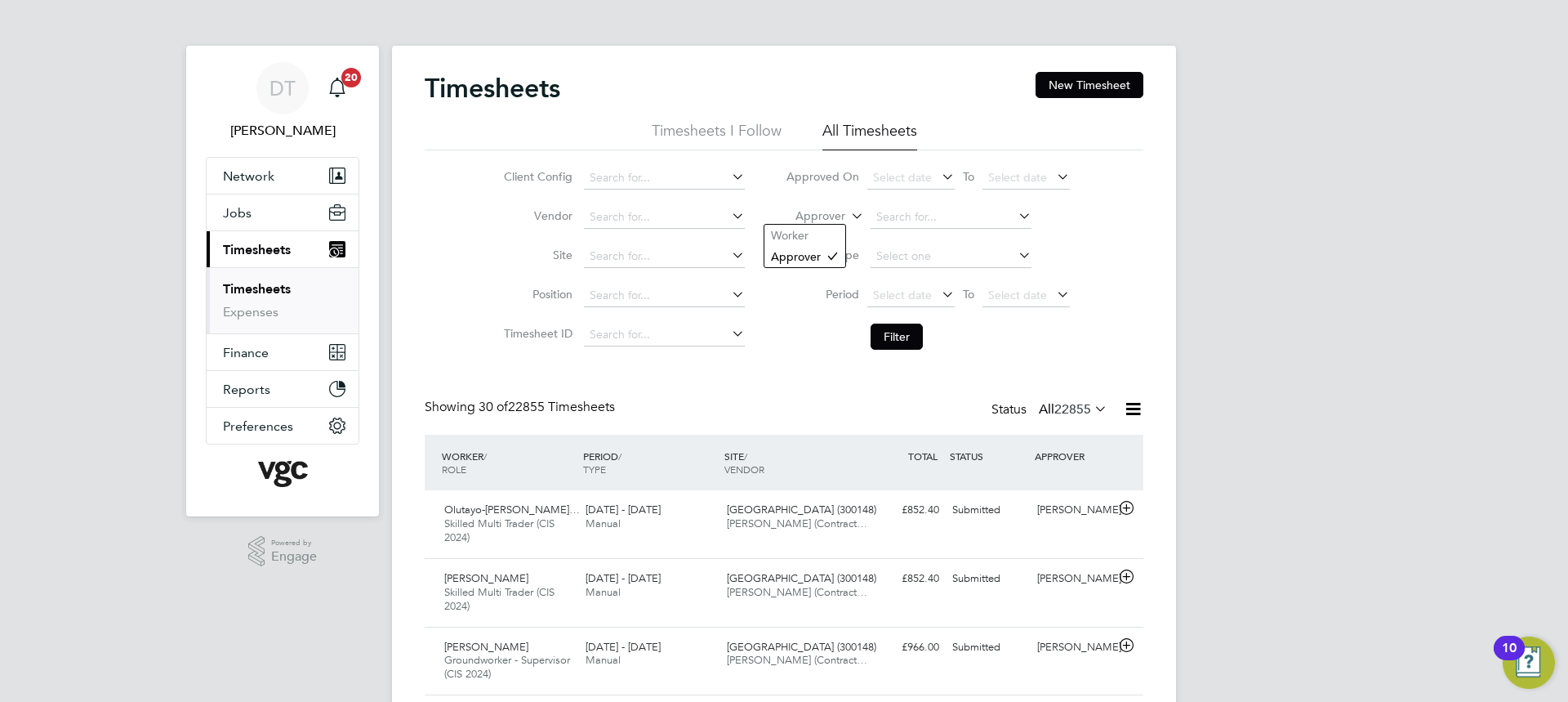
drag, startPoint x: 831, startPoint y: 237, endPoint x: 874, endPoint y: 230, distance: 43.6
click at [831, 236] on li "Worker" at bounding box center [804, 235] width 81 height 21
click at [902, 214] on input at bounding box center [951, 217] width 161 height 23
type input "[PERSON_NAME]"
click at [900, 228] on ul "Andrew Ph illips" at bounding box center [950, 239] width 164 height 23
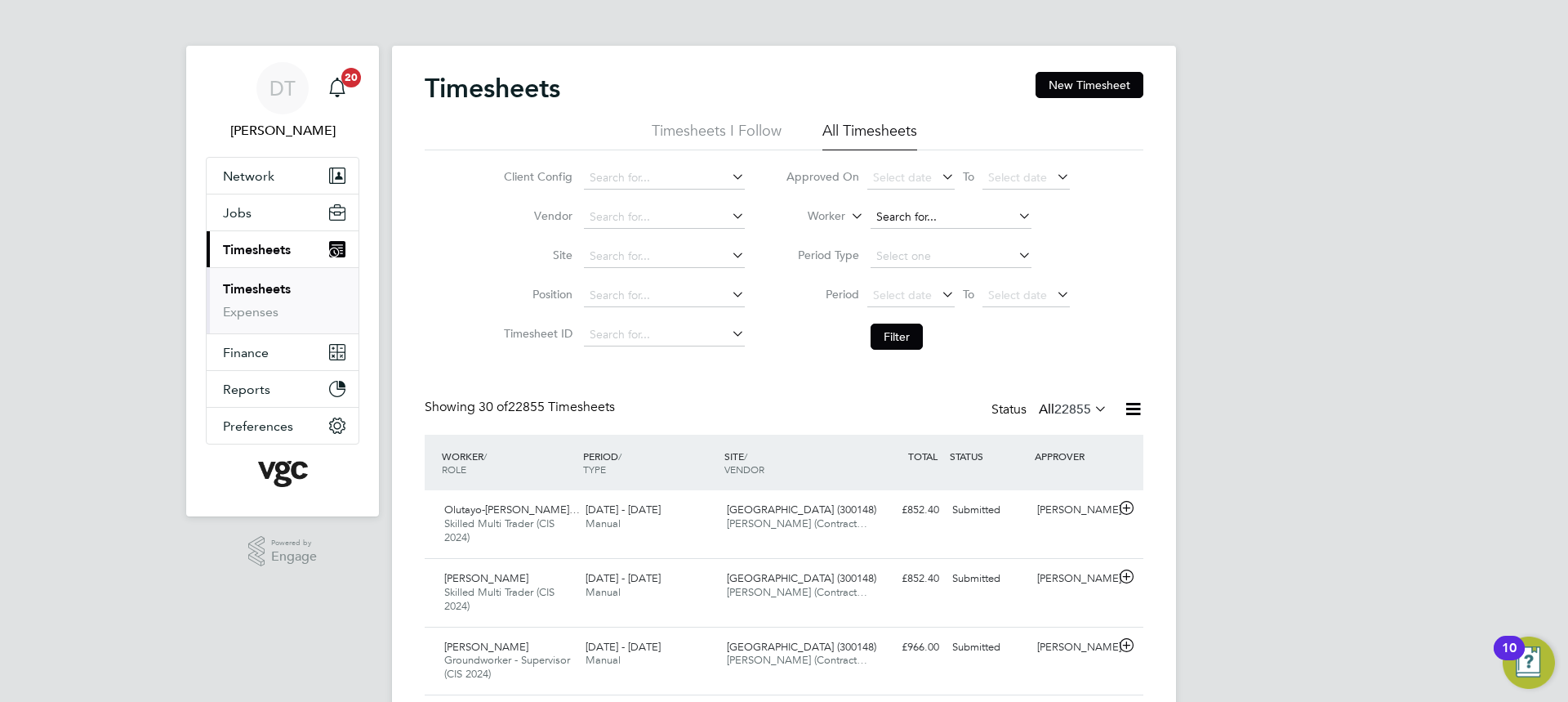
click at [927, 205] on li "Worker" at bounding box center [927, 217] width 325 height 39
click at [924, 213] on input at bounding box center [951, 217] width 161 height 23
click at [945, 238] on li "Andrew Phi llips" at bounding box center [950, 240] width 163 height 22
type input "[PERSON_NAME]"
click at [905, 340] on button "Filter" at bounding box center [897, 337] width 52 height 26
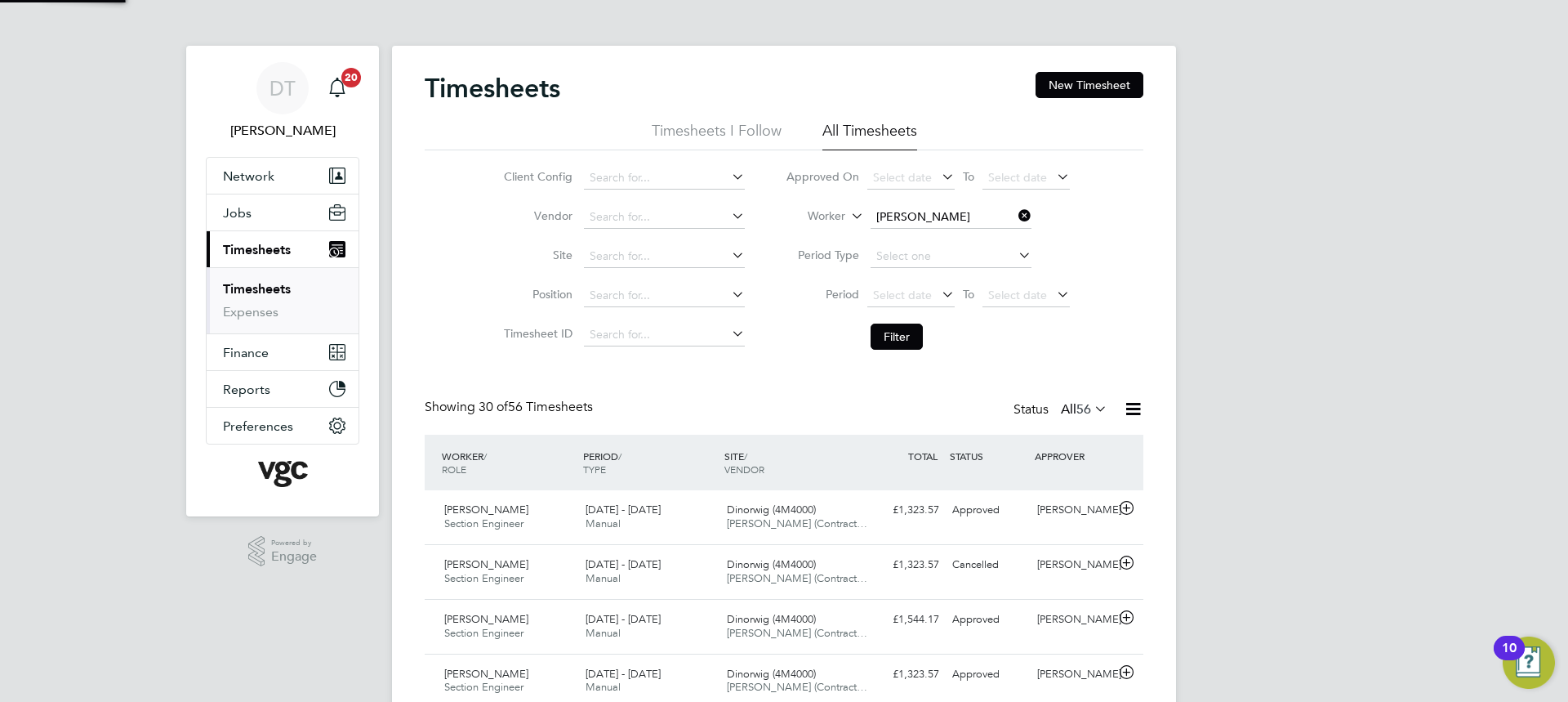
scroll to position [42, 142]
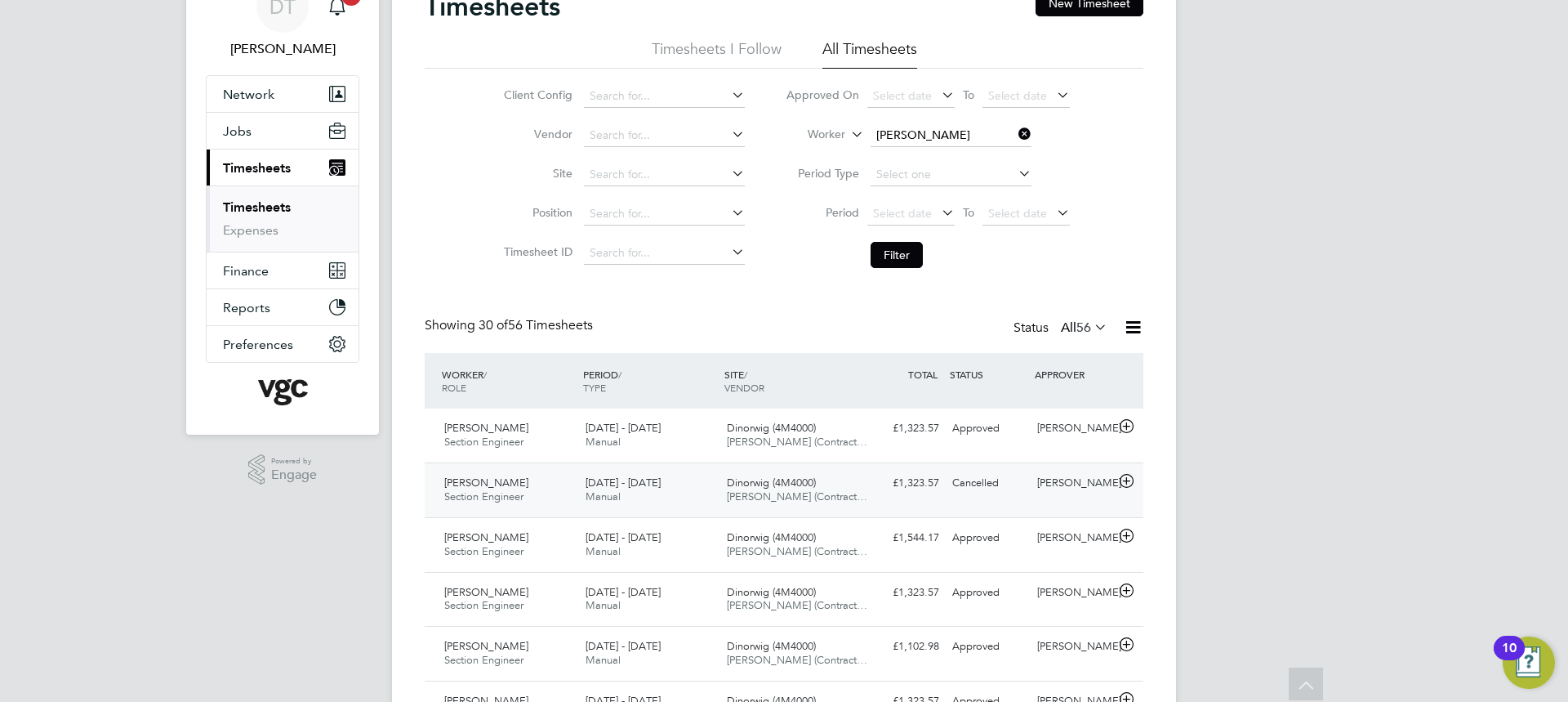
click at [866, 476] on div "£1,323.57 Cancelled" at bounding box center [903, 483] width 85 height 27
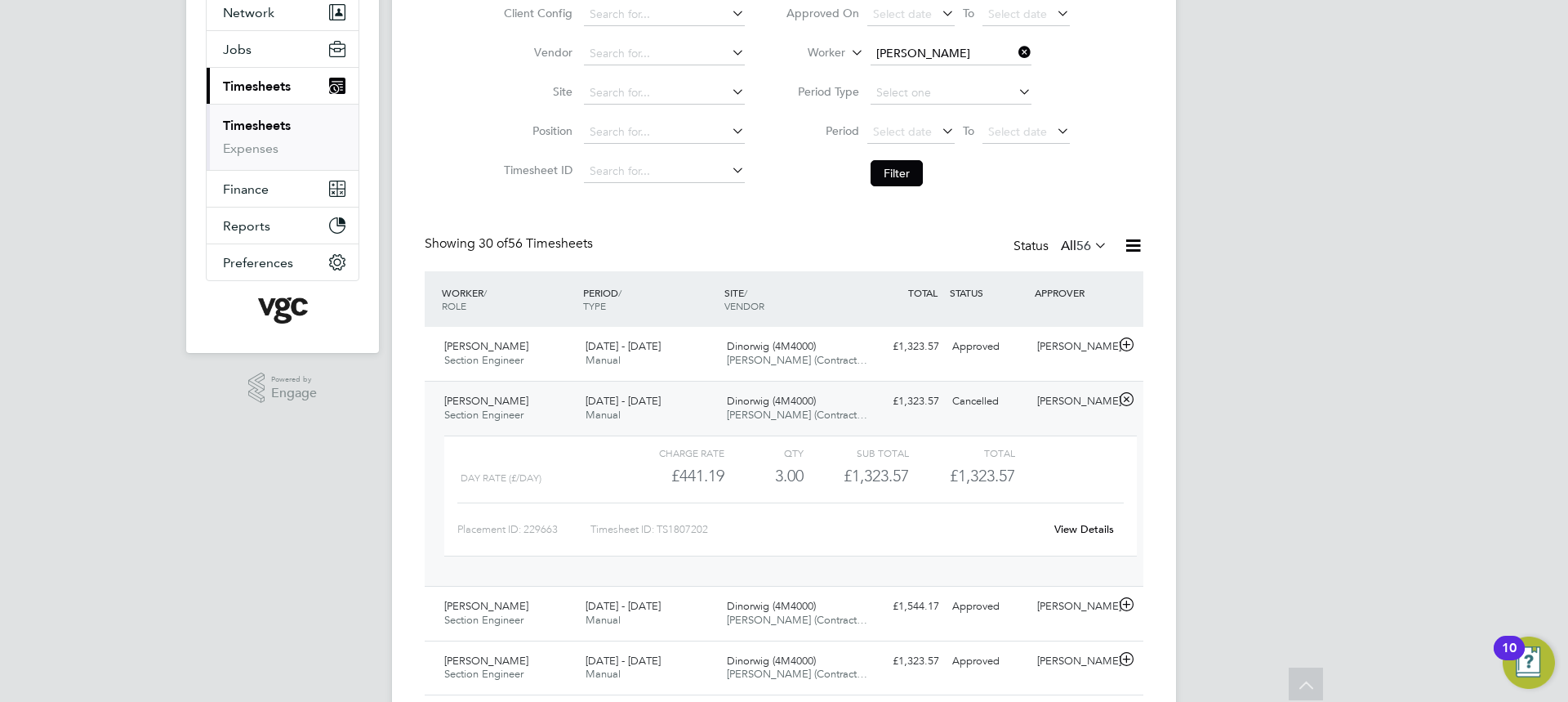
click at [1071, 526] on link "View Details" at bounding box center [1084, 529] width 60 height 14
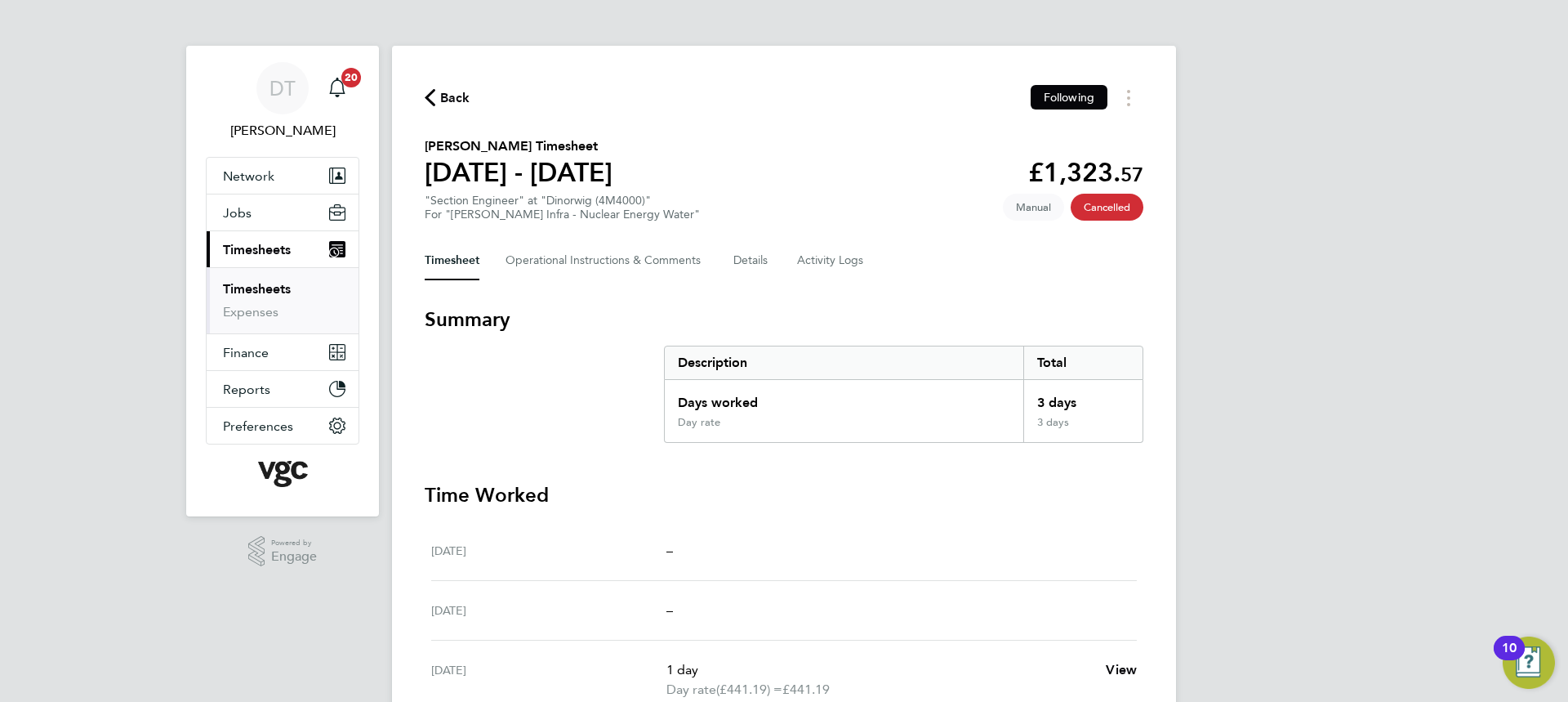
click at [1106, 213] on span "Cancelled" at bounding box center [1107, 207] width 73 height 27
click at [1105, 210] on span "Cancelled" at bounding box center [1107, 207] width 73 height 27
click at [1127, 113] on div "Back Following [PERSON_NAME] Timesheet [DATE] - [DATE] £1,323. 57 "Section Engi…" at bounding box center [784, 541] width 784 height 992
click at [1127, 101] on icon "Timesheets Menu" at bounding box center [1129, 99] width 4 height 17
click at [1040, 298] on div "Back Following Download timesheet [PERSON_NAME] Timesheet [DATE] - [DATE] £1,32…" at bounding box center [784, 541] width 784 height 992
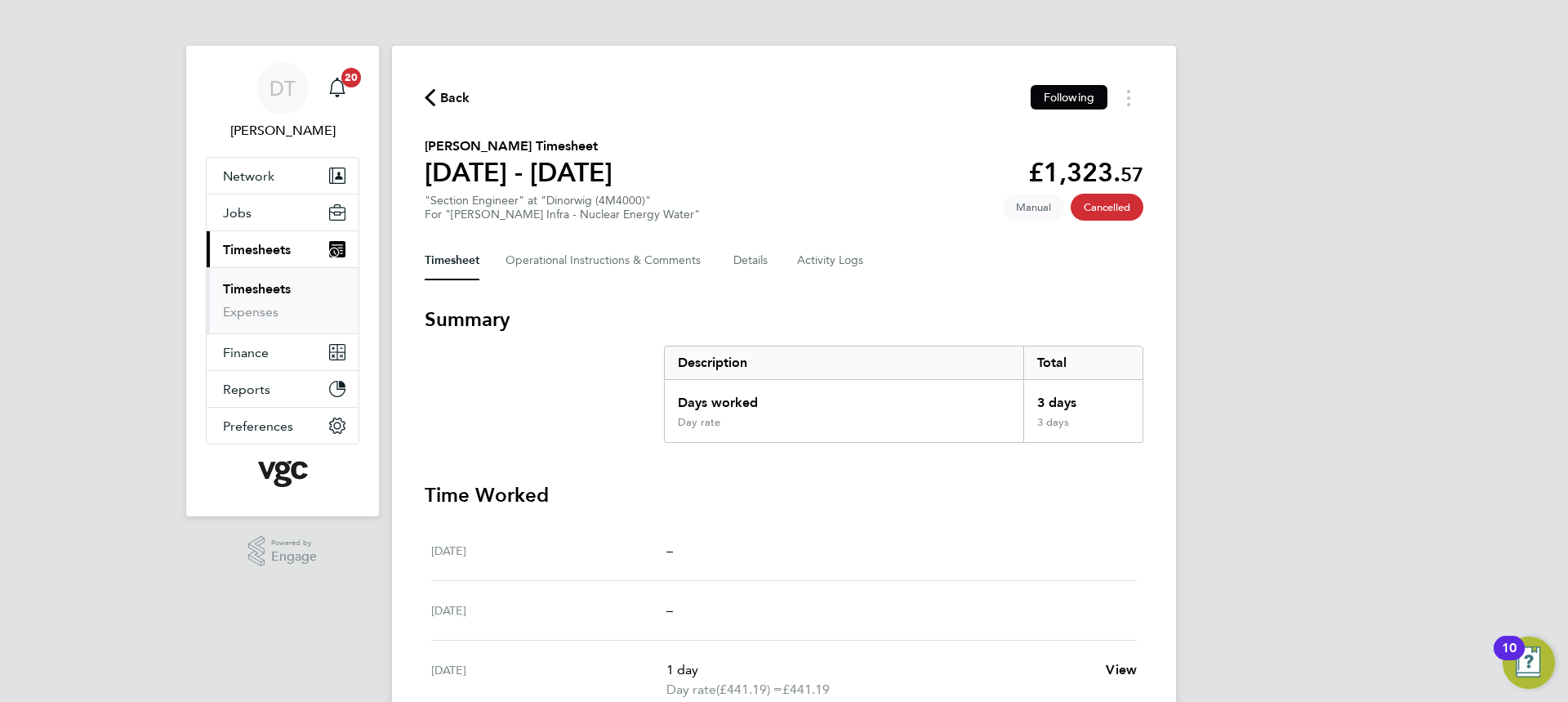
click at [454, 111] on div "Back Following [PERSON_NAME] Timesheet [DATE] - [DATE] £1,323. 57 "Section Engi…" at bounding box center [784, 541] width 784 height 992
click at [444, 101] on span "Back" at bounding box center [455, 98] width 30 height 20
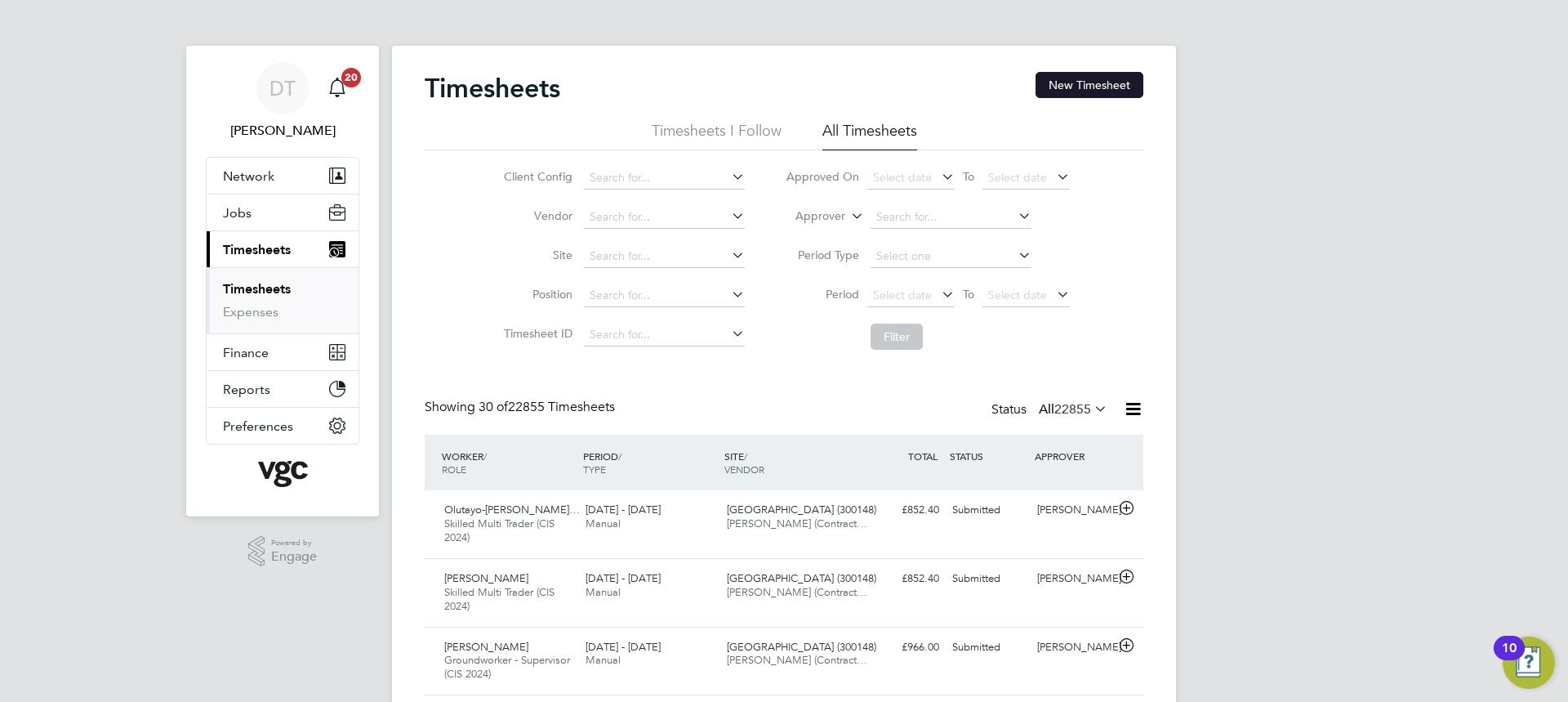
click at [1090, 86] on button "New Timesheet" at bounding box center [1090, 85] width 108 height 26
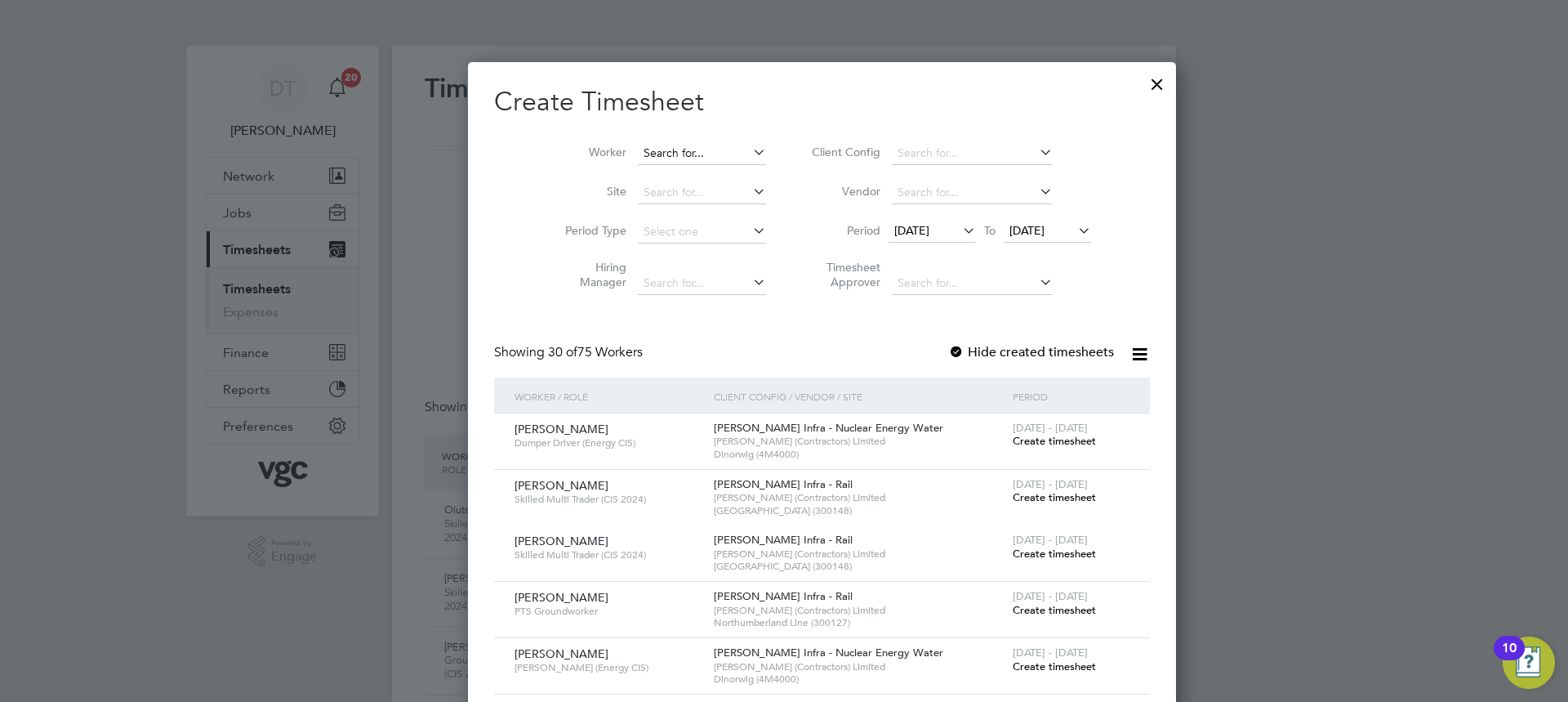
click at [655, 155] on input at bounding box center [702, 154] width 128 height 23
click at [704, 171] on b "Ph" at bounding box center [710, 175] width 14 height 14
type input "[PERSON_NAME]"
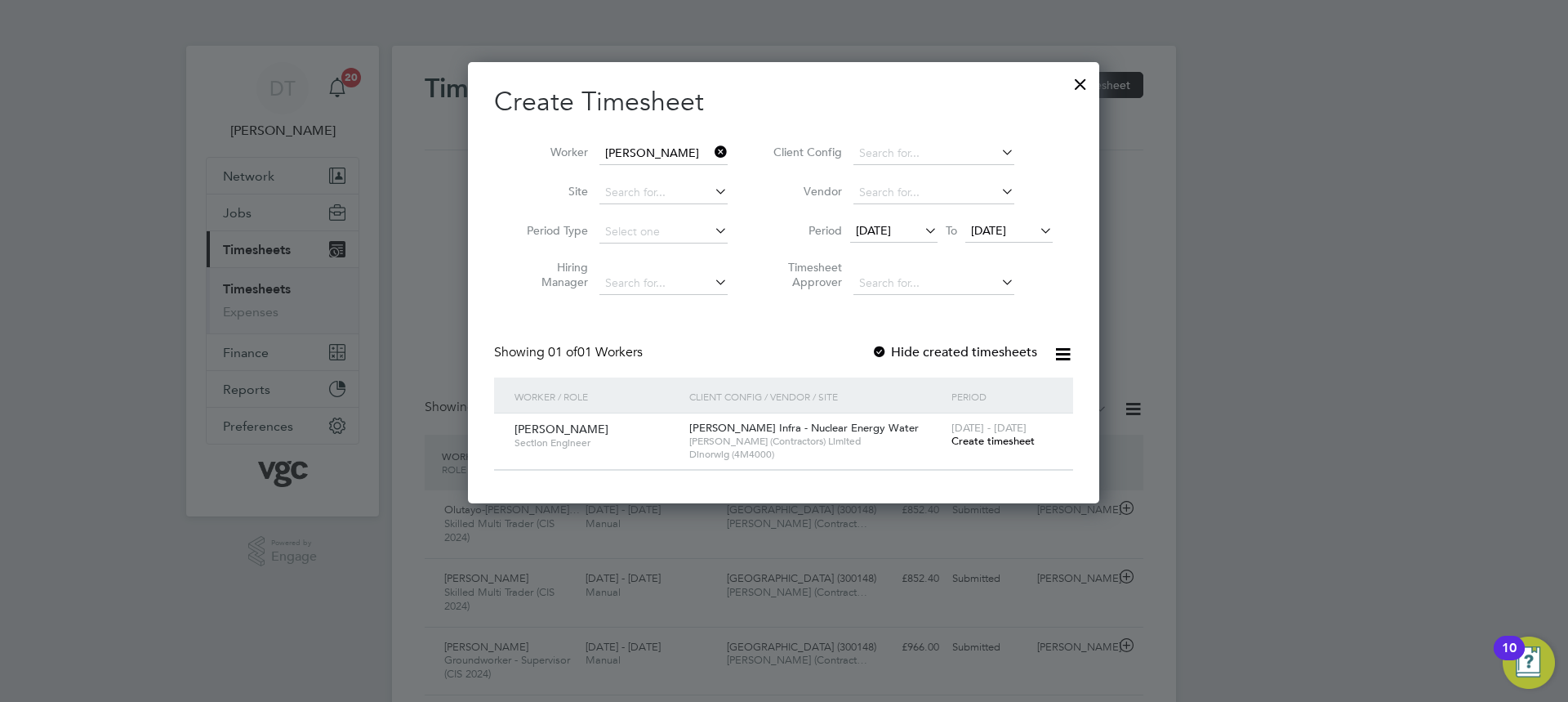
click at [972, 444] on span "Create timesheet" at bounding box center [993, 440] width 84 height 14
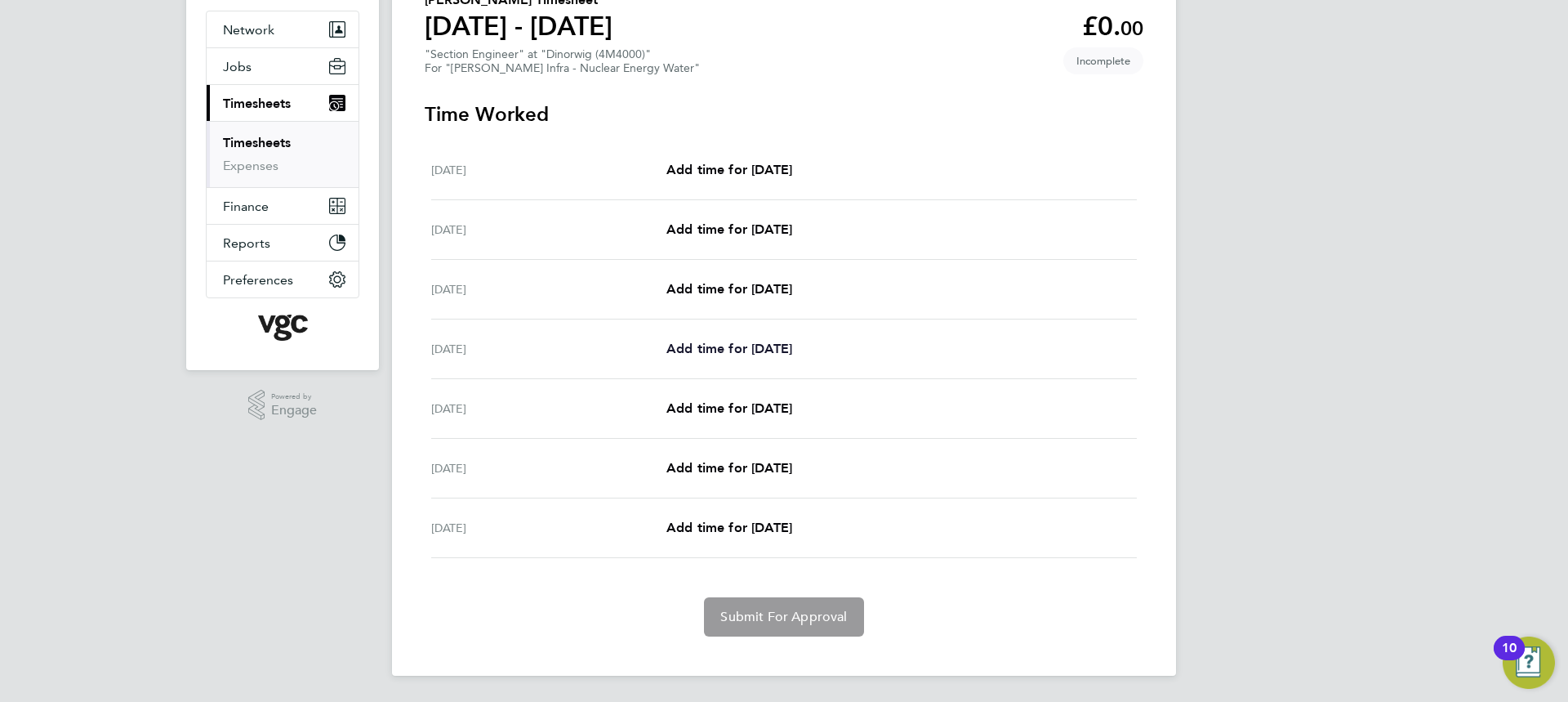
click at [711, 345] on span "Add time for [DATE]" at bounding box center [729, 348] width 126 height 16
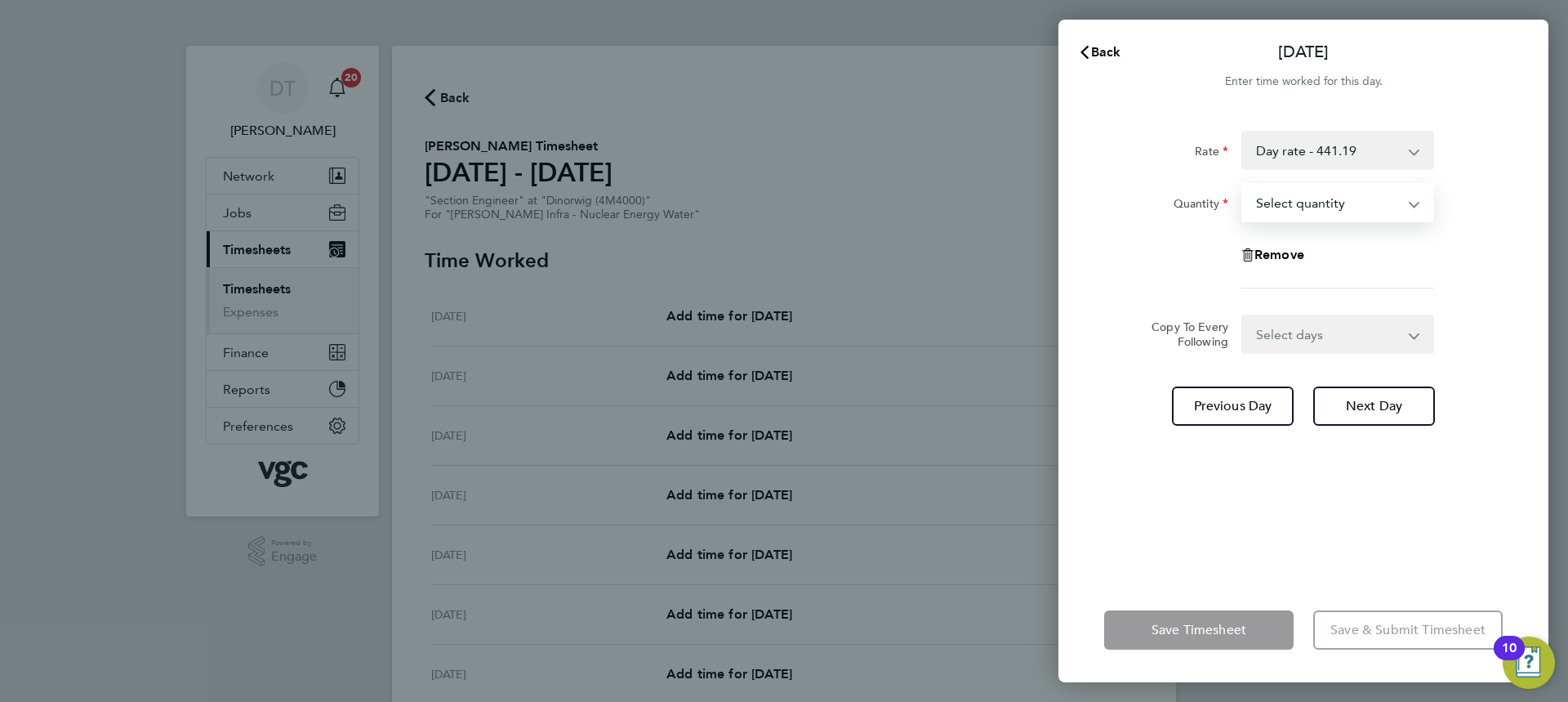
drag, startPoint x: 1311, startPoint y: 190, endPoint x: 1302, endPoint y: 217, distance: 28.5
click at [1311, 190] on select "Select quantity 0.5 1" at bounding box center [1328, 202] width 170 height 36
select select "1"
click at [1243, 184] on select "Select quantity 0.5 1" at bounding box center [1328, 202] width 170 height 36
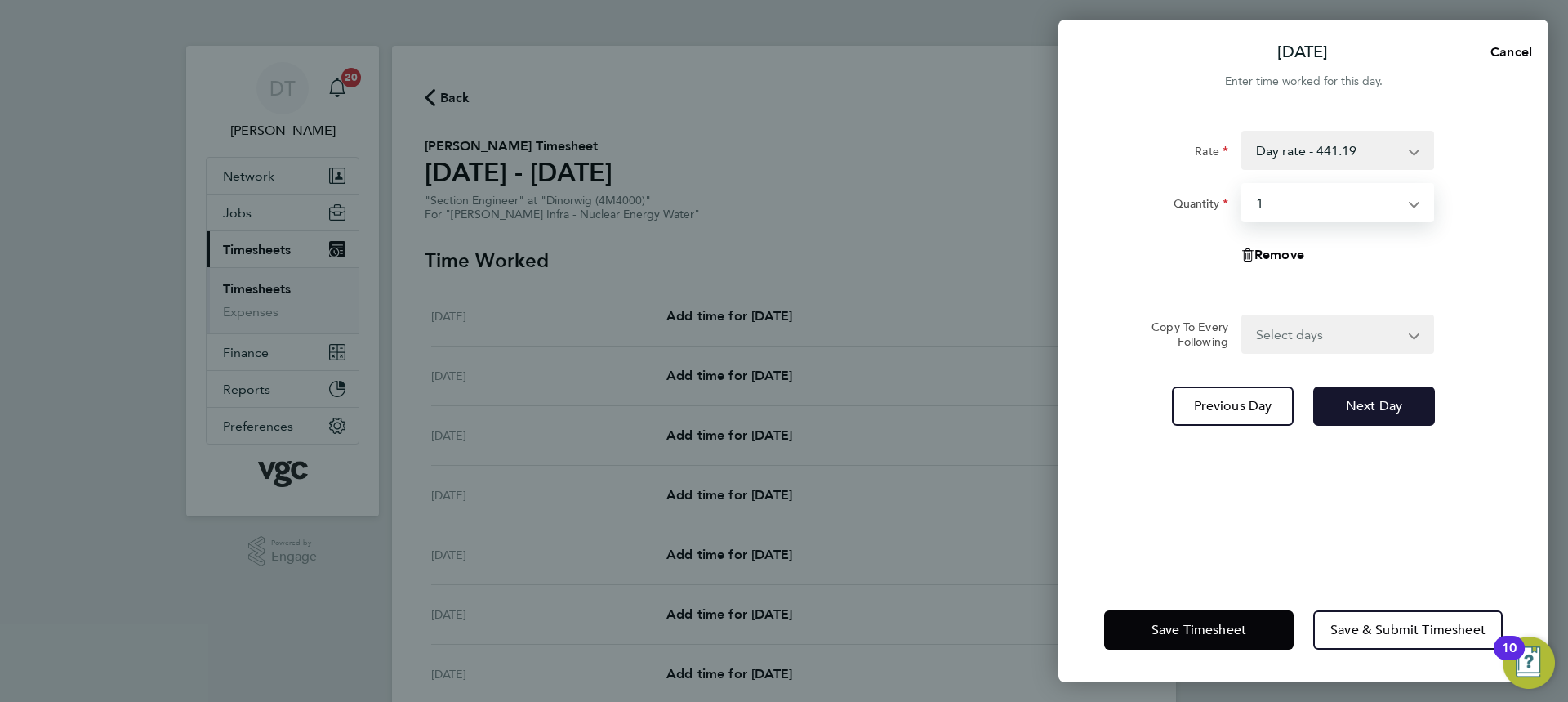
click at [1347, 411] on span "Next Day" at bounding box center [1374, 406] width 57 height 17
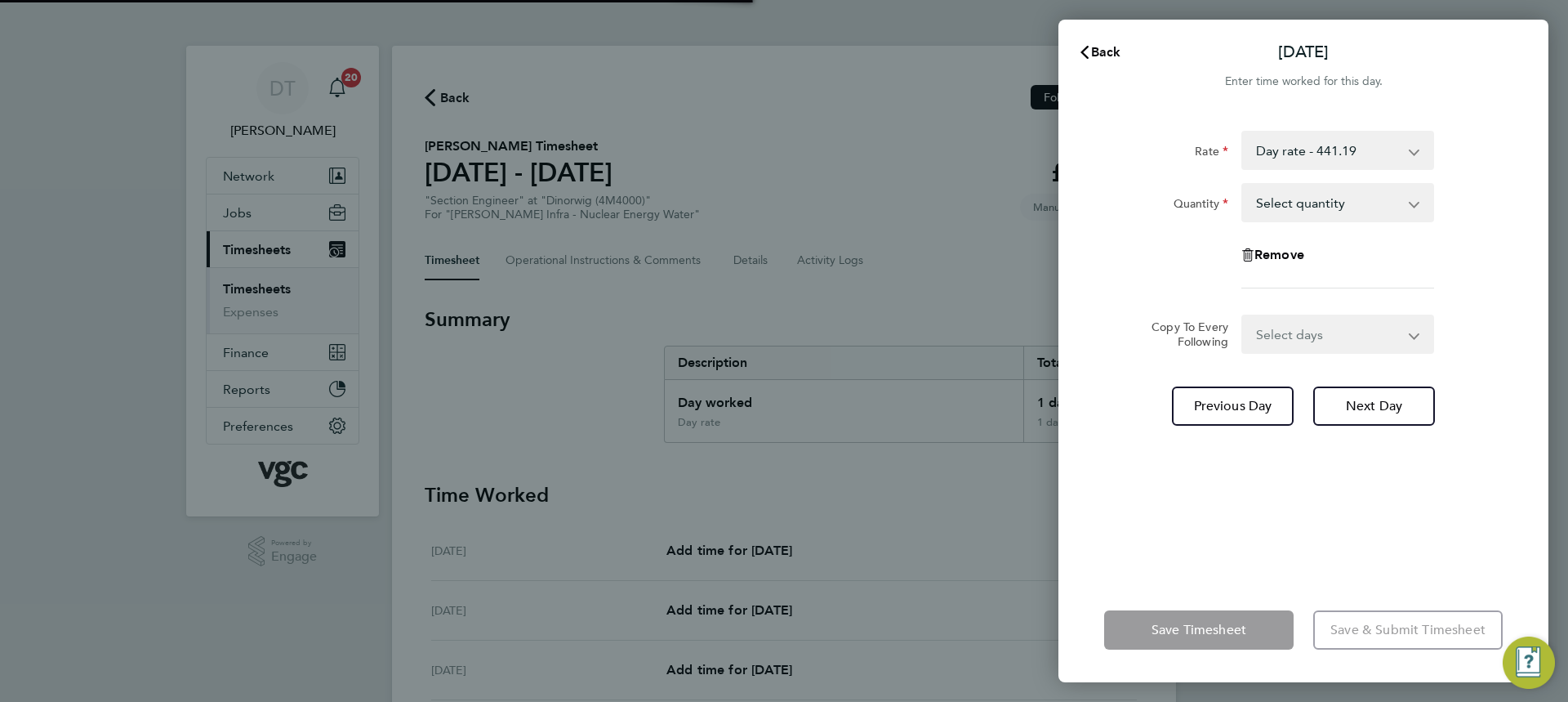
click at [1293, 200] on select "Select quantity 0.5 1" at bounding box center [1328, 202] width 170 height 36
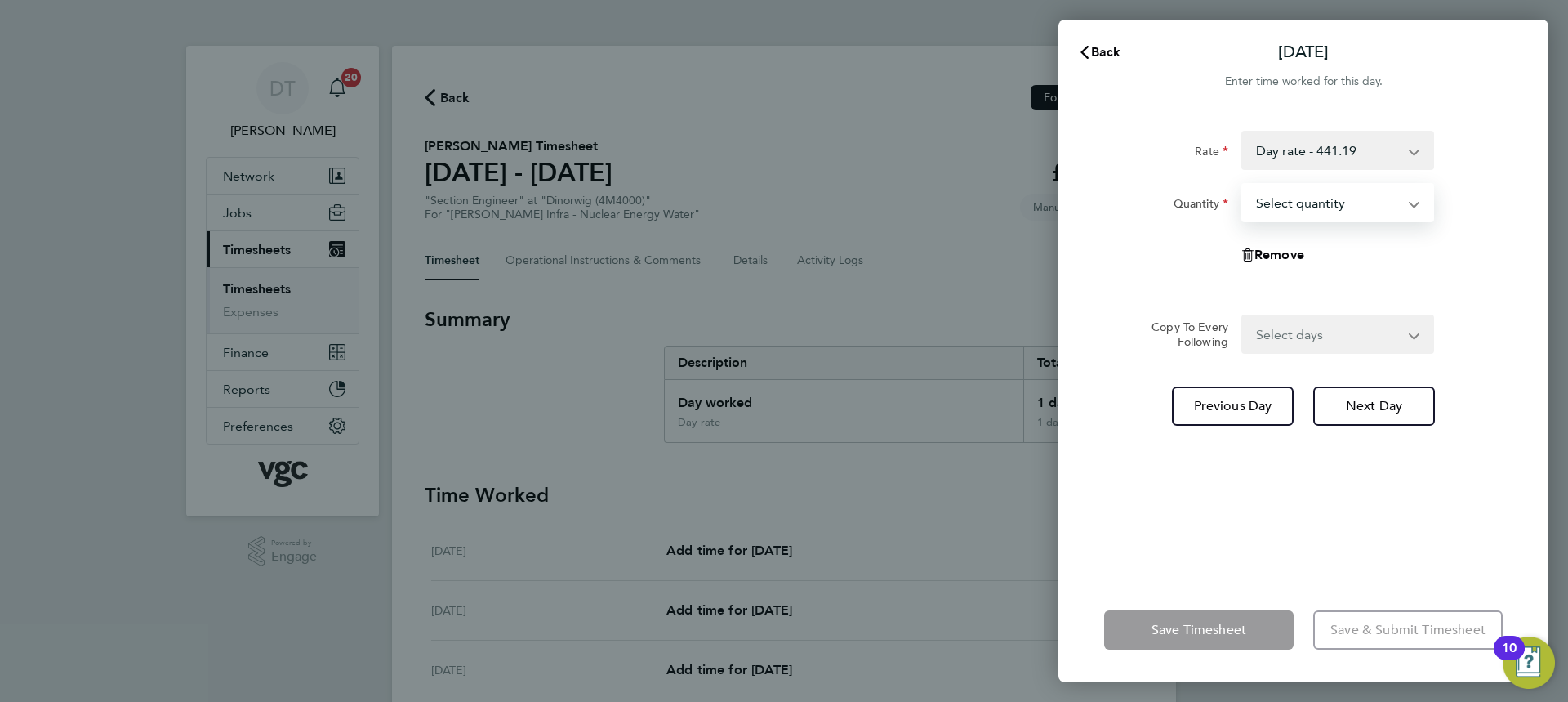
select select "1"
click at [1243, 184] on select "Select quantity 0.5 1" at bounding box center [1328, 202] width 170 height 36
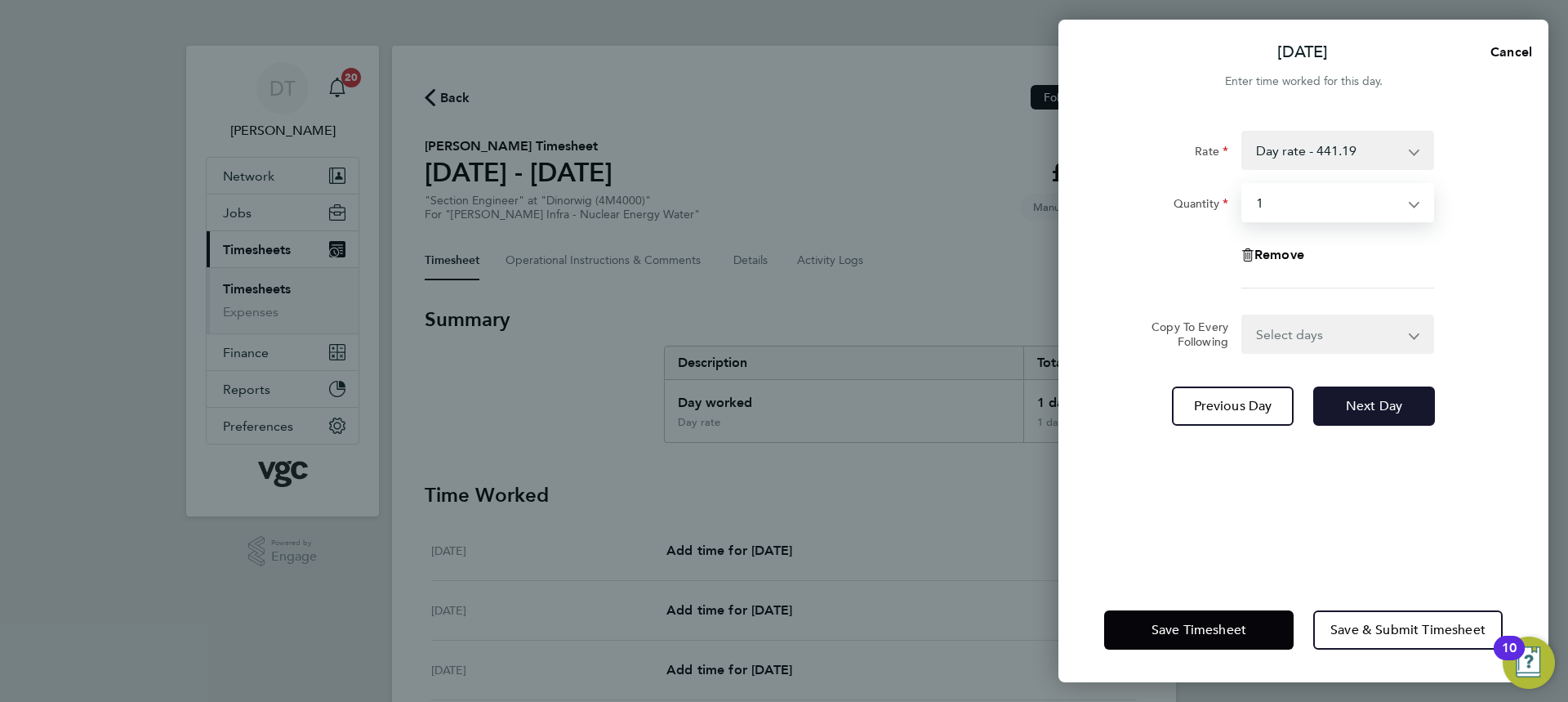
click at [1341, 397] on button "Next Day" at bounding box center [1374, 406] width 122 height 39
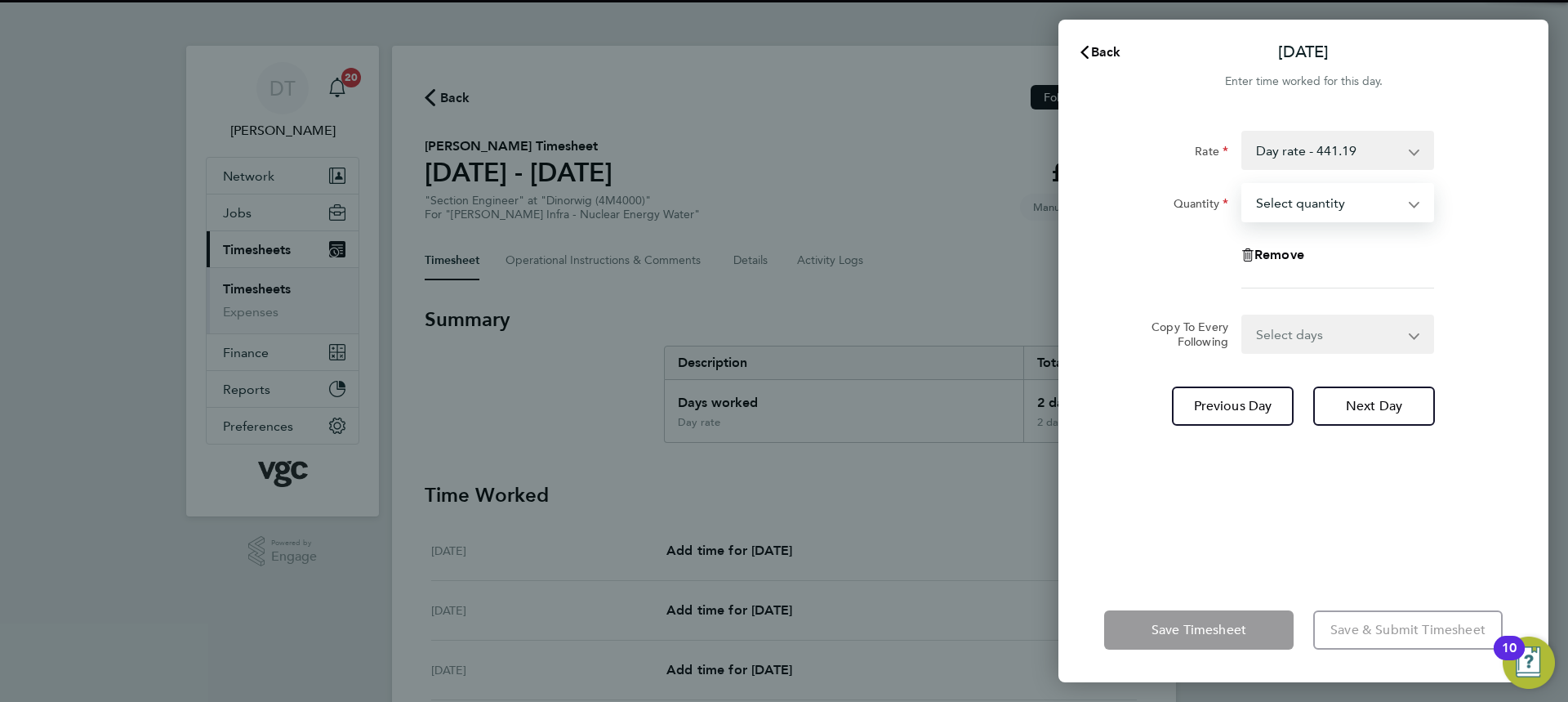
click at [1327, 219] on select "Select quantity 0.5 1" at bounding box center [1328, 202] width 170 height 36
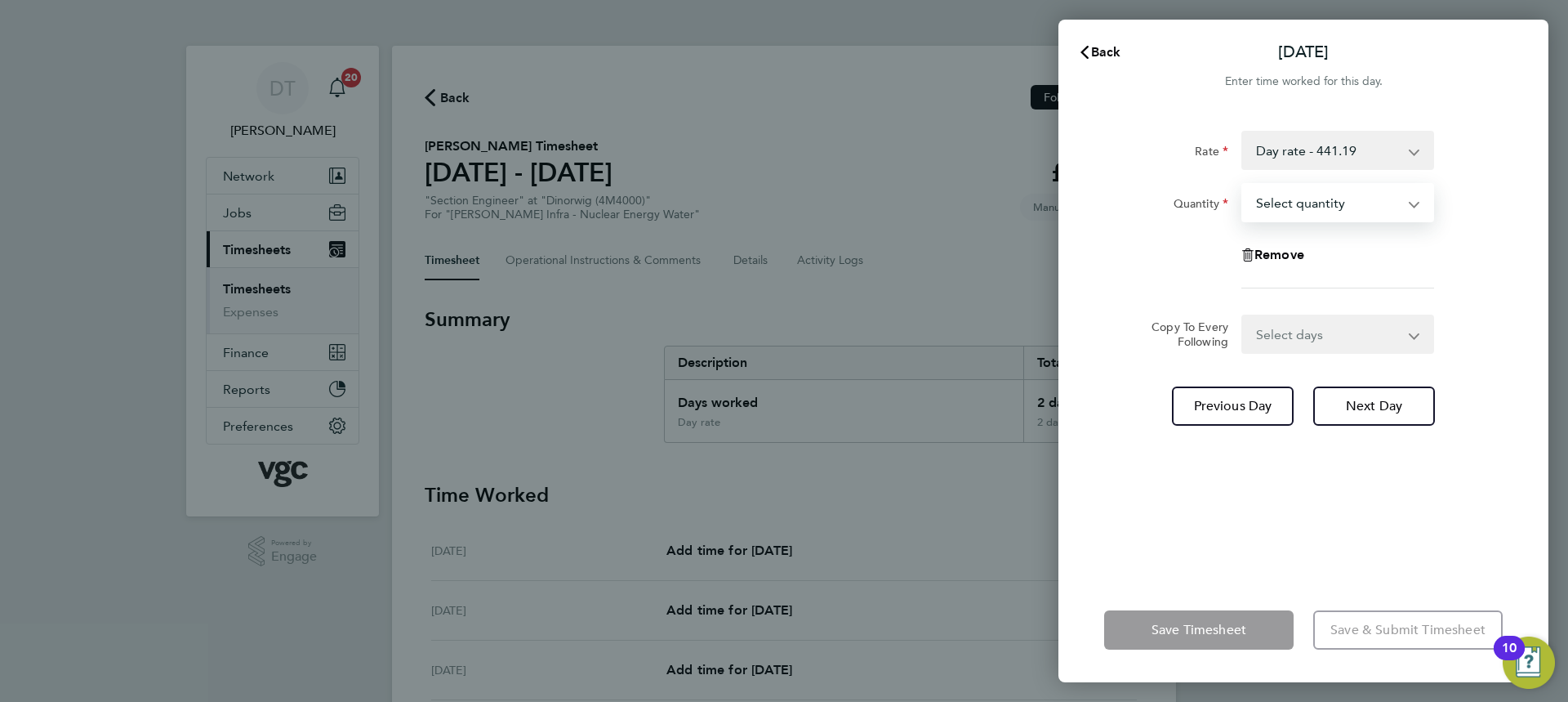
select select "0.5"
click at [1243, 184] on select "Select quantity 0.5 1" at bounding box center [1328, 202] width 170 height 36
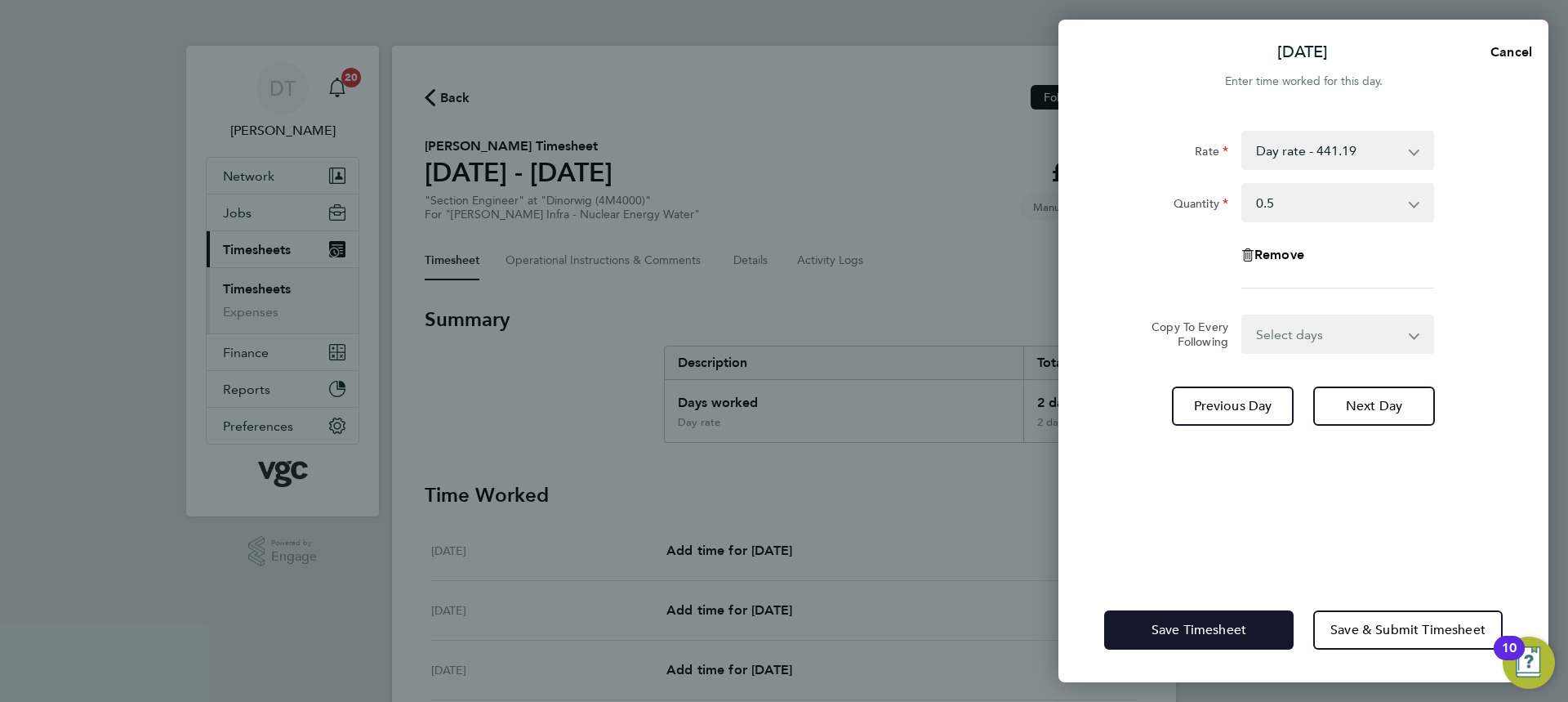
click at [1245, 638] on span "Save Timesheet" at bounding box center [1199, 630] width 95 height 17
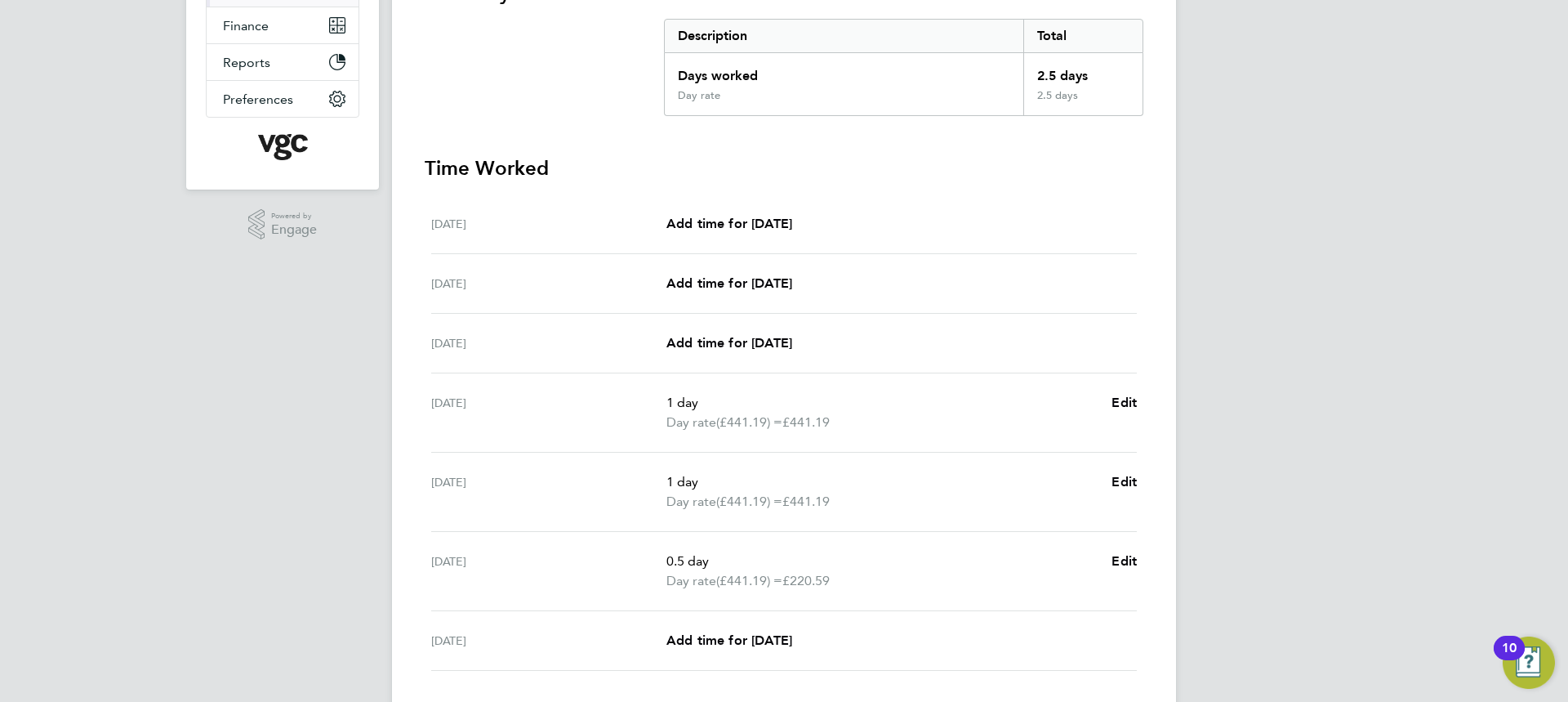
click at [472, 88] on section "Summary Description Total Days worked 2.5 days Day rate 2.5 days" at bounding box center [784, 47] width 718 height 137
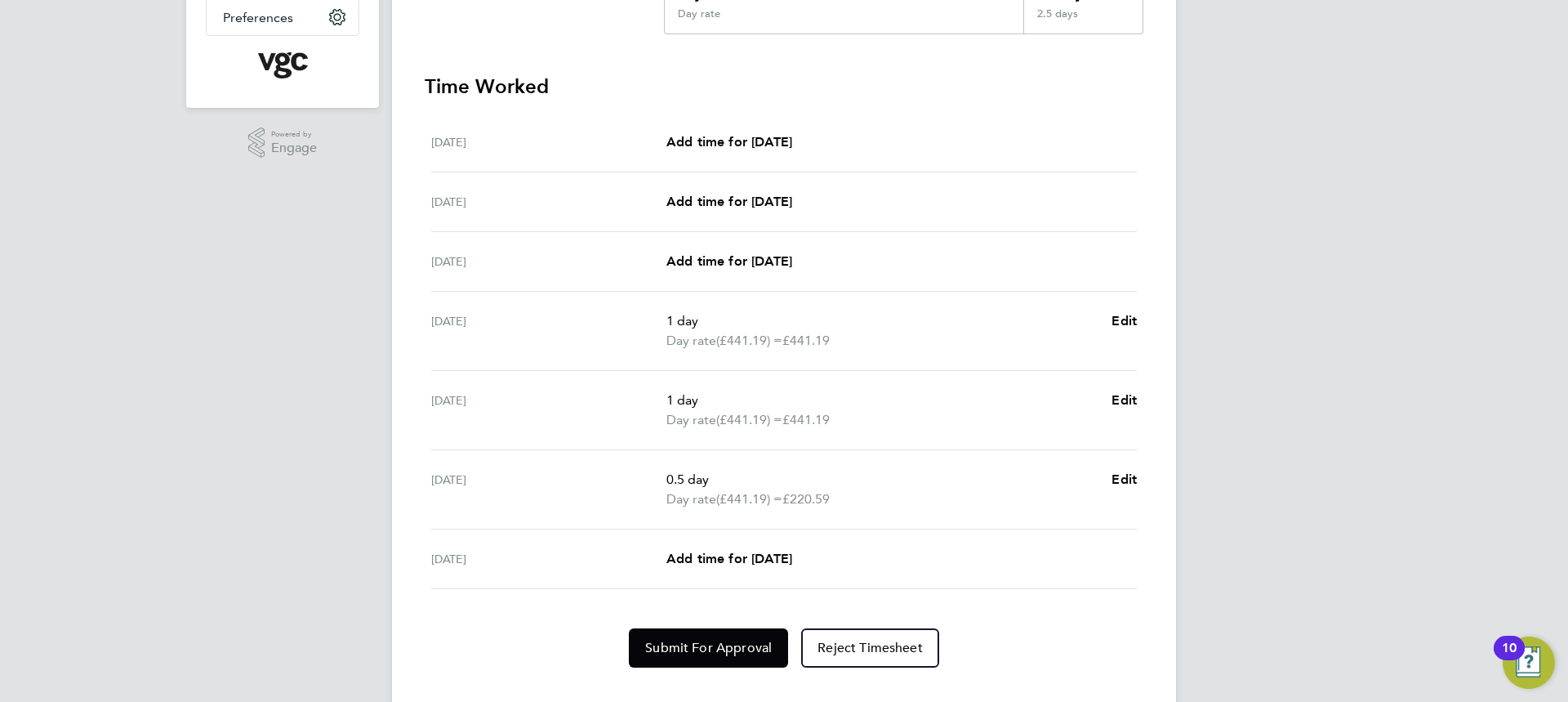
scroll to position [439, 0]
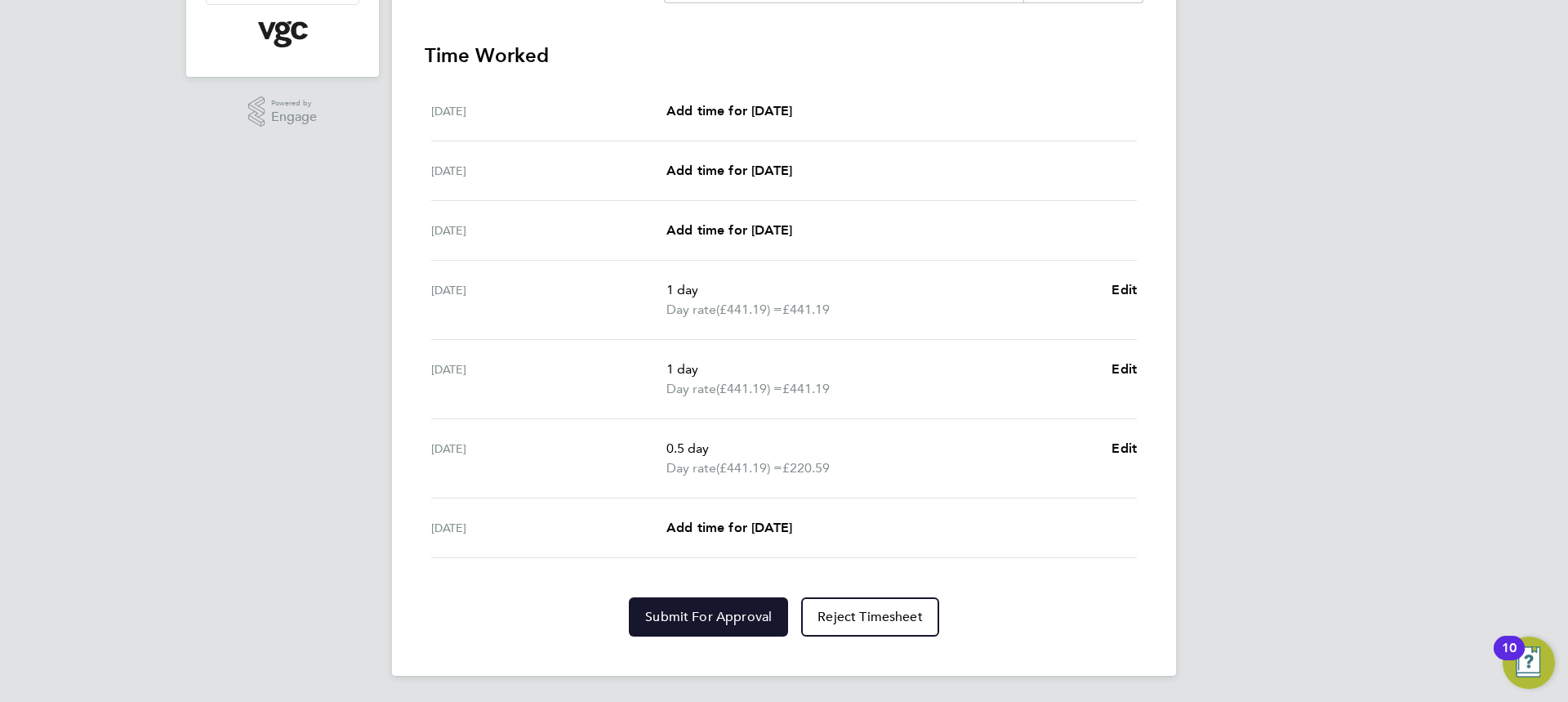
click at [679, 612] on span "Submit For Approval" at bounding box center [708, 617] width 127 height 17
